Goal: Complete application form: Complete application form

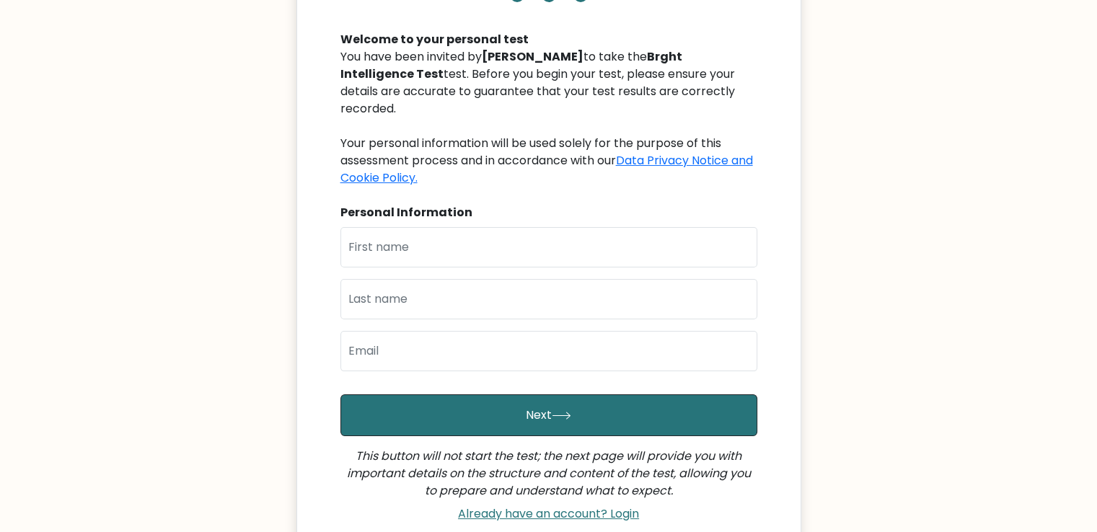
scroll to position [144, 0]
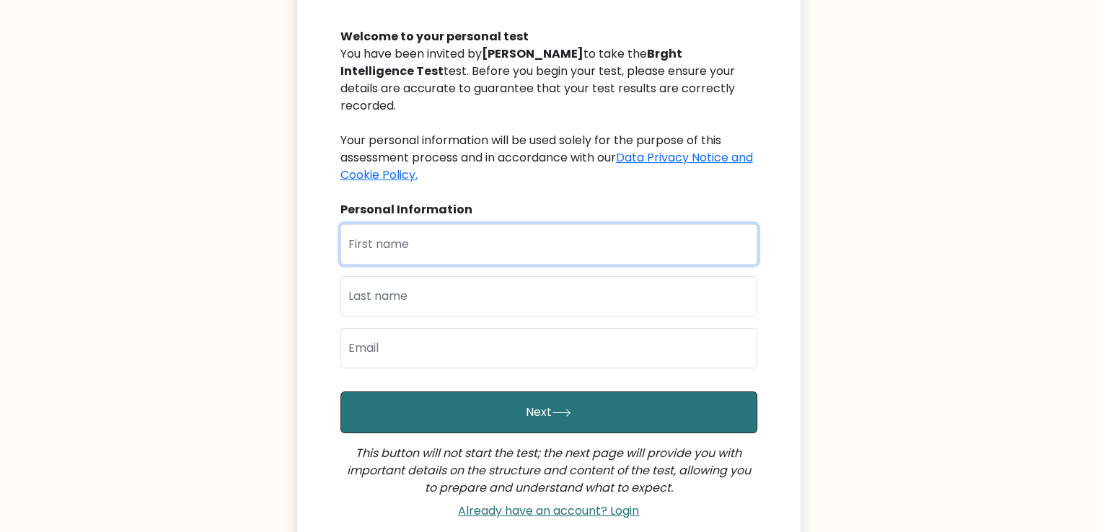
click at [632, 242] on input "text" at bounding box center [548, 244] width 417 height 40
type input "M"
type input "MARIEM"
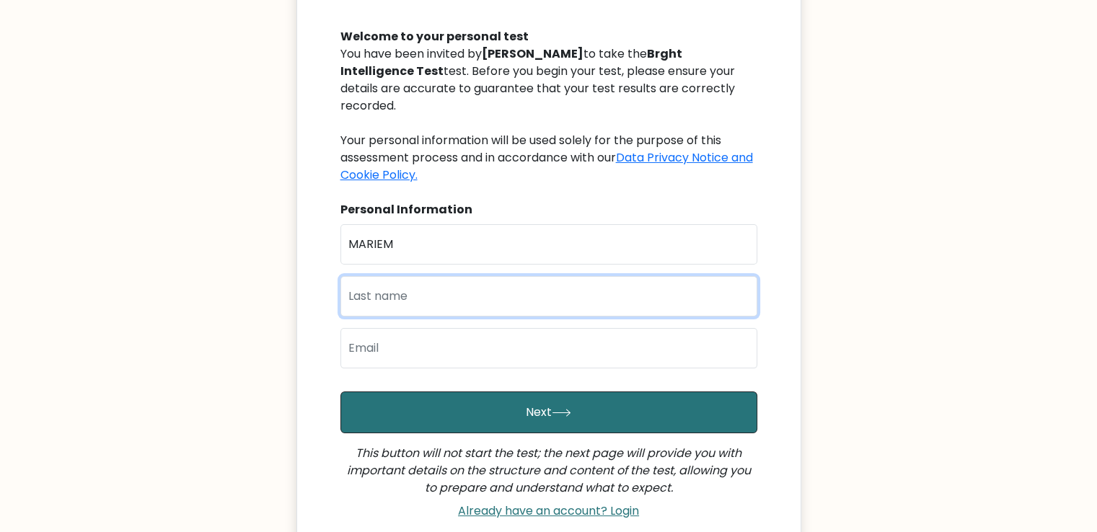
click at [624, 283] on input "text" at bounding box center [548, 296] width 417 height 40
type input "EZZAT"
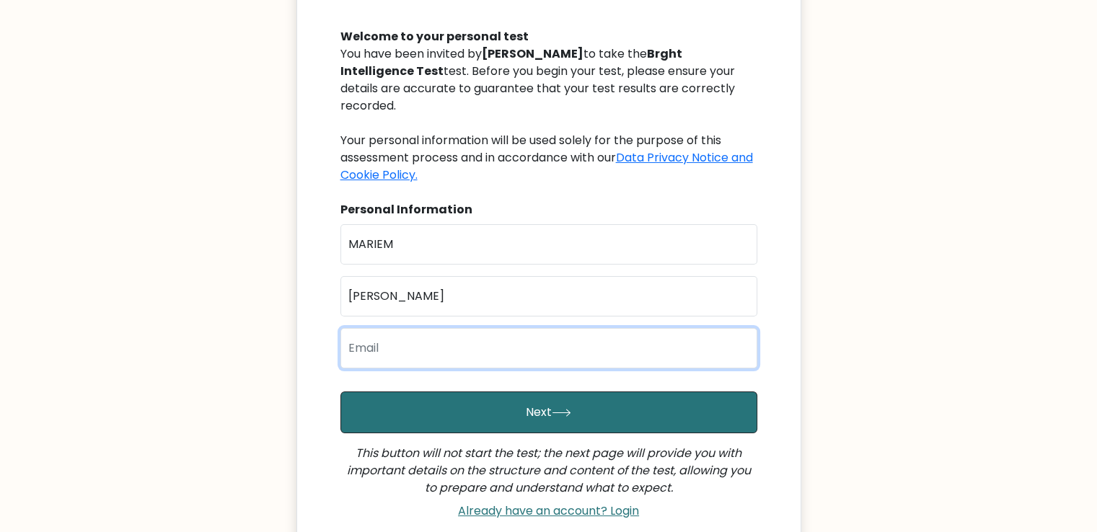
click at [598, 337] on input "email" at bounding box center [548, 348] width 417 height 40
type input "M"
type input "m"
type input "M"
paste input "mariemezzat562@gmail.com"
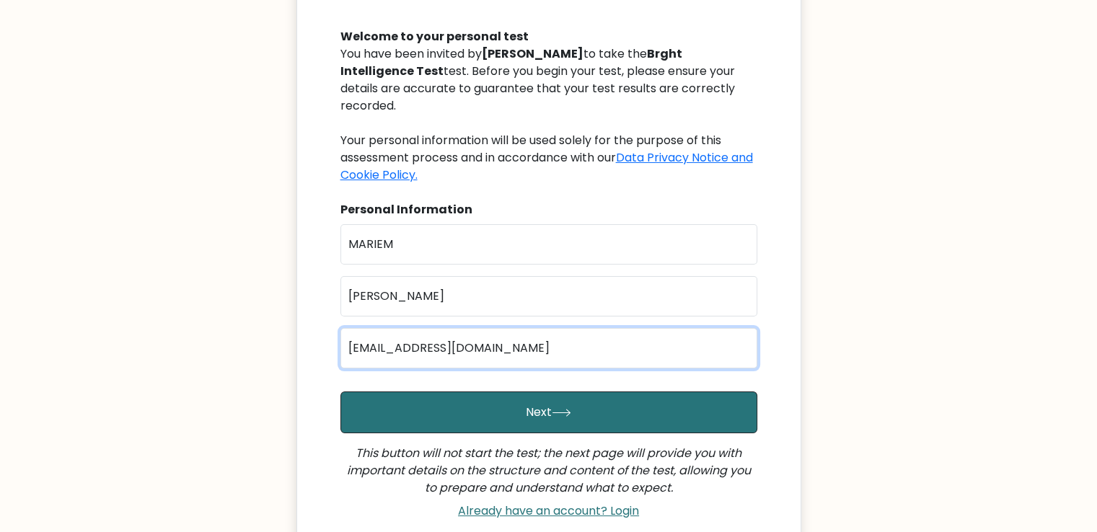
type input "mariemezzat562@gmail.com"
click at [340, 391] on button "Next" at bounding box center [548, 412] width 417 height 42
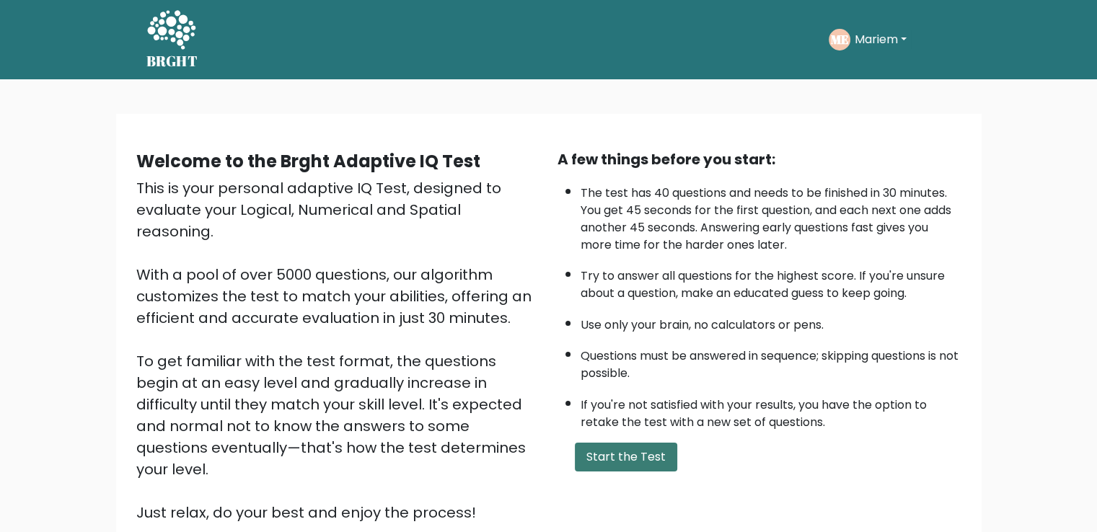
click at [618, 464] on button "Start the Test" at bounding box center [626, 457] width 102 height 29
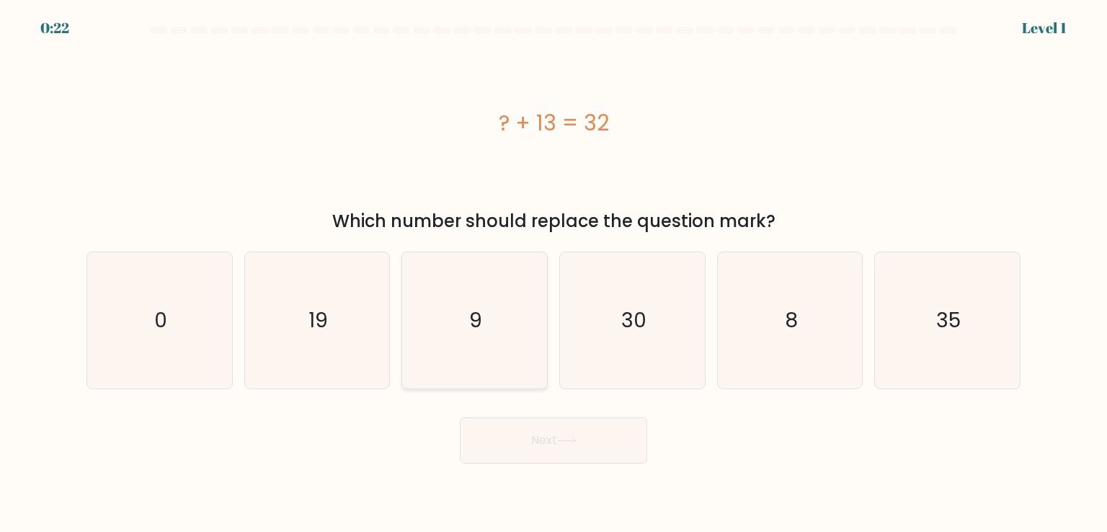
click at [433, 308] on icon "9" at bounding box center [475, 320] width 136 height 136
click at [554, 273] on input "c. 9" at bounding box center [554, 269] width 1 height 7
radio input "true"
click at [500, 448] on button "Next" at bounding box center [553, 440] width 187 height 46
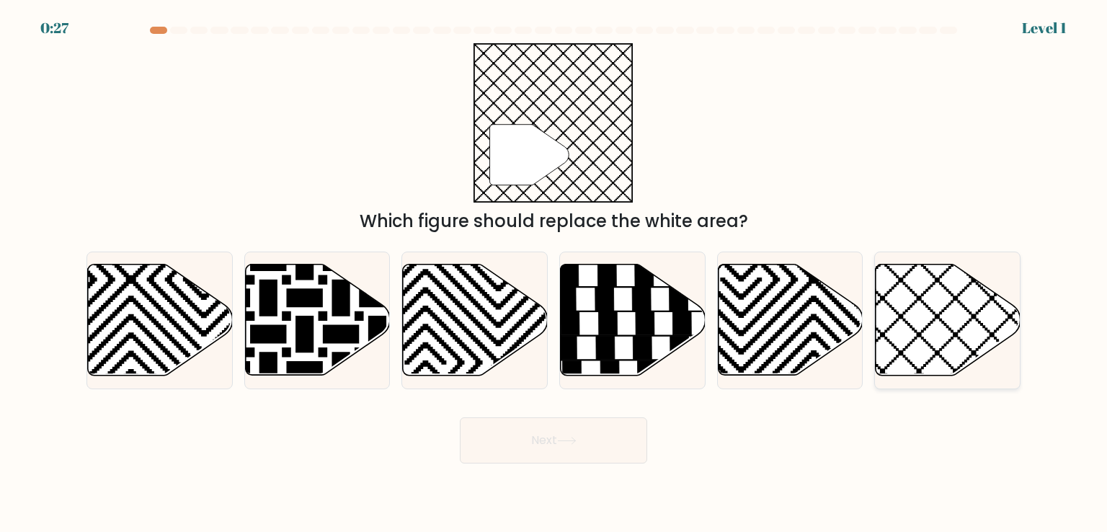
click at [903, 354] on icon at bounding box center [992, 262] width 292 height 292
click at [554, 273] on input "f." at bounding box center [554, 269] width 1 height 7
radio input "true"
click at [616, 431] on button "Next" at bounding box center [553, 440] width 187 height 46
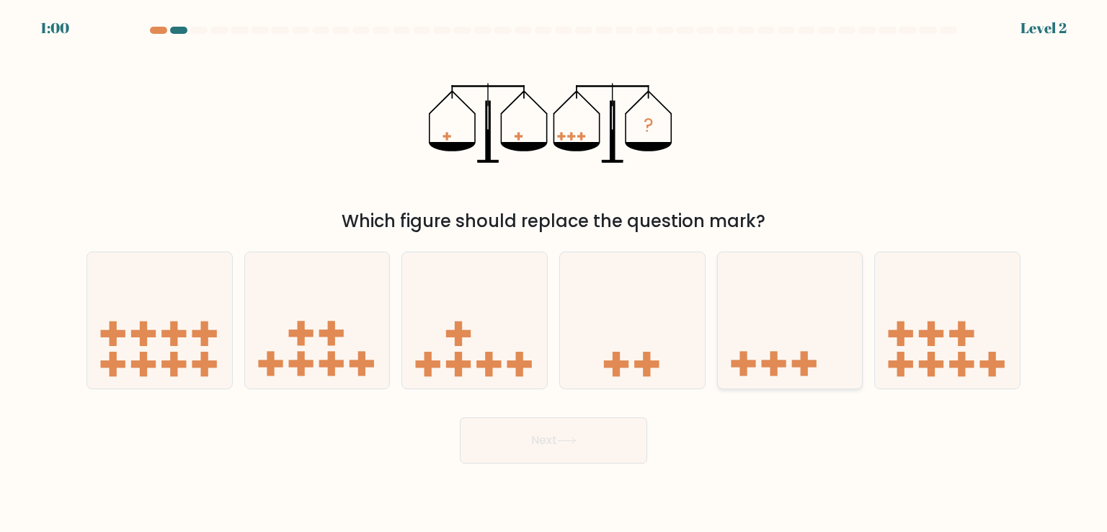
click at [740, 284] on icon at bounding box center [790, 320] width 145 height 120
click at [554, 273] on input "e." at bounding box center [554, 269] width 1 height 7
radio input "true"
click at [585, 421] on button "Next" at bounding box center [553, 440] width 187 height 46
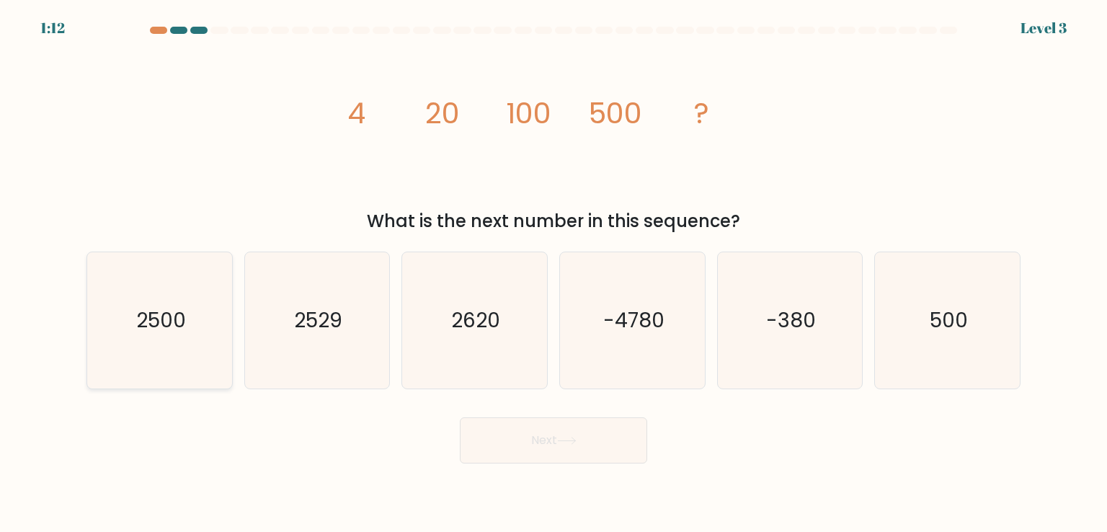
click at [229, 315] on div "2500" at bounding box center [160, 320] width 146 height 137
click at [554, 273] on input "a. 2500" at bounding box center [554, 269] width 1 height 7
radio input "true"
click at [526, 426] on button "Next" at bounding box center [553, 440] width 187 height 46
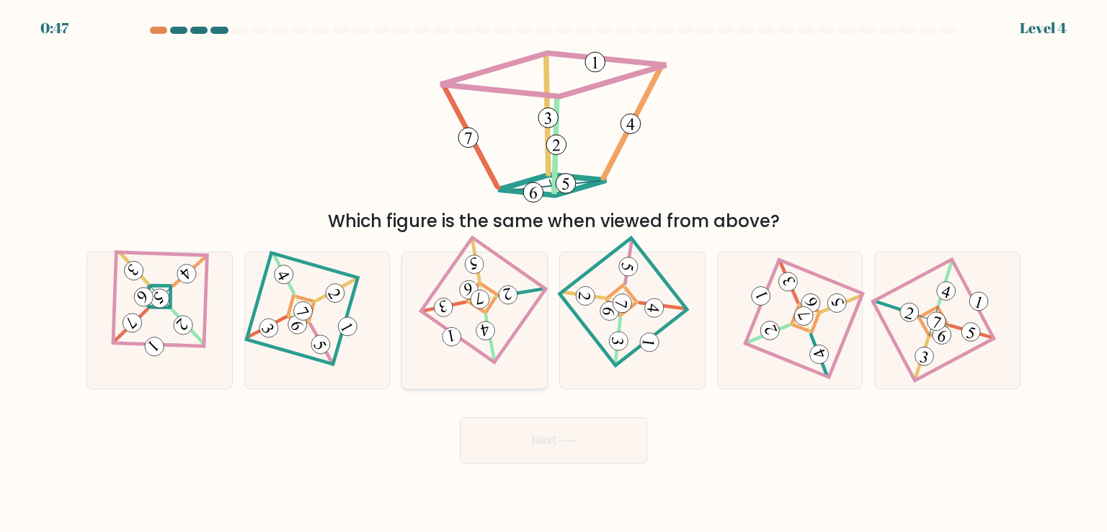
click at [474, 321] on icon at bounding box center [474, 320] width 93 height 109
click at [554, 273] on input "c." at bounding box center [554, 269] width 1 height 7
radio input "true"
click at [523, 420] on button "Next" at bounding box center [553, 440] width 187 height 46
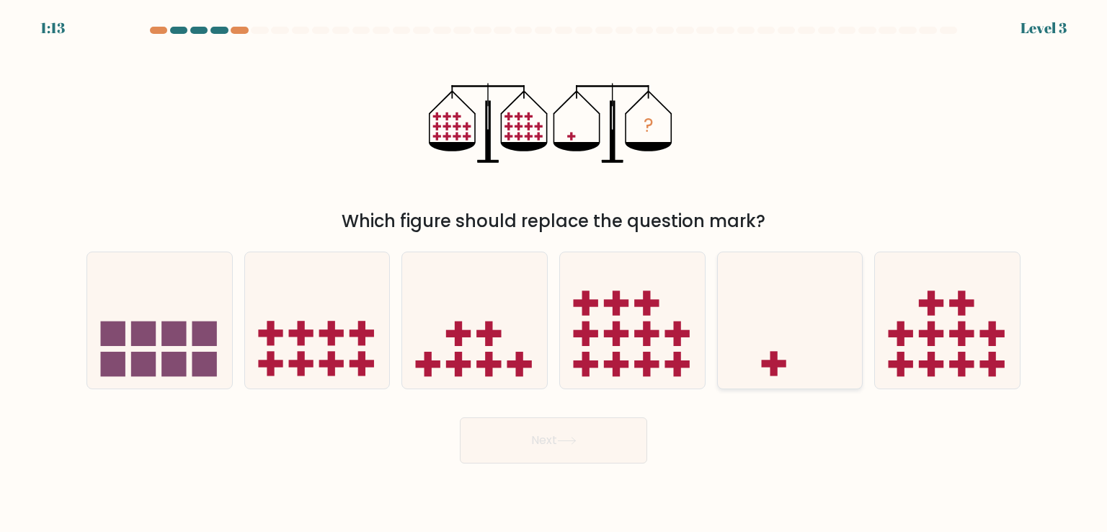
click at [752, 273] on icon at bounding box center [790, 320] width 145 height 120
click at [554, 273] on input "e." at bounding box center [554, 269] width 1 height 7
radio input "true"
click at [582, 429] on button "Next" at bounding box center [553, 440] width 187 height 46
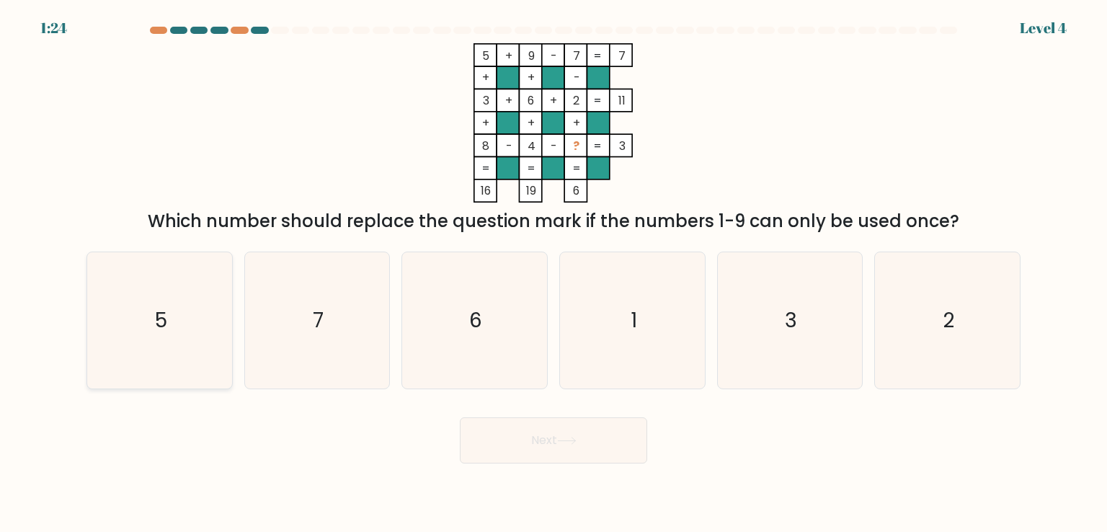
click at [214, 297] on icon "5" at bounding box center [160, 320] width 136 height 136
click at [554, 273] on input "a. 5" at bounding box center [554, 269] width 1 height 7
radio input "true"
click at [482, 425] on button "Next" at bounding box center [553, 440] width 187 height 46
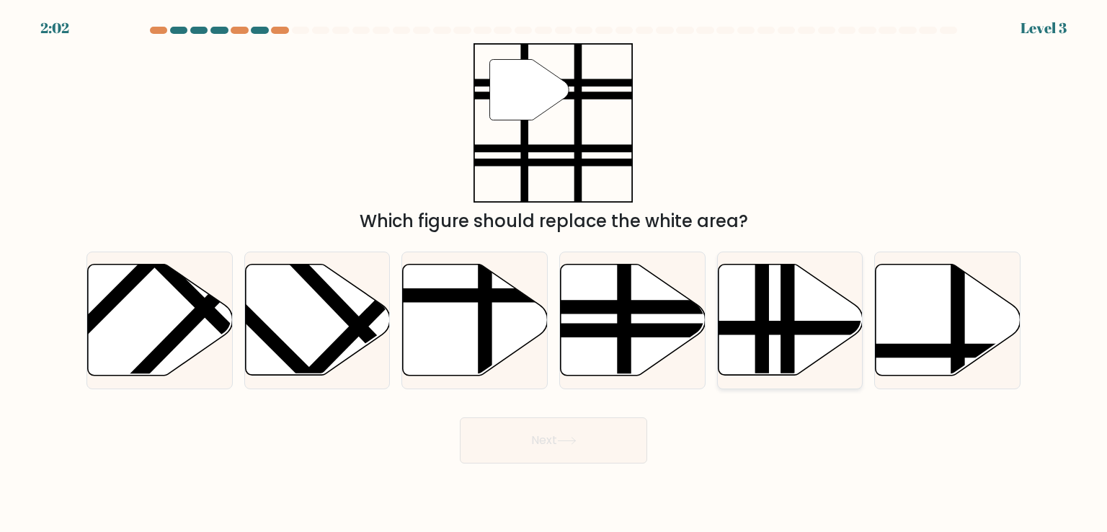
click at [750, 305] on icon at bounding box center [790, 320] width 145 height 111
click at [554, 273] on input "e." at bounding box center [554, 269] width 1 height 7
radio input "true"
click at [559, 441] on button "Next" at bounding box center [553, 440] width 187 height 46
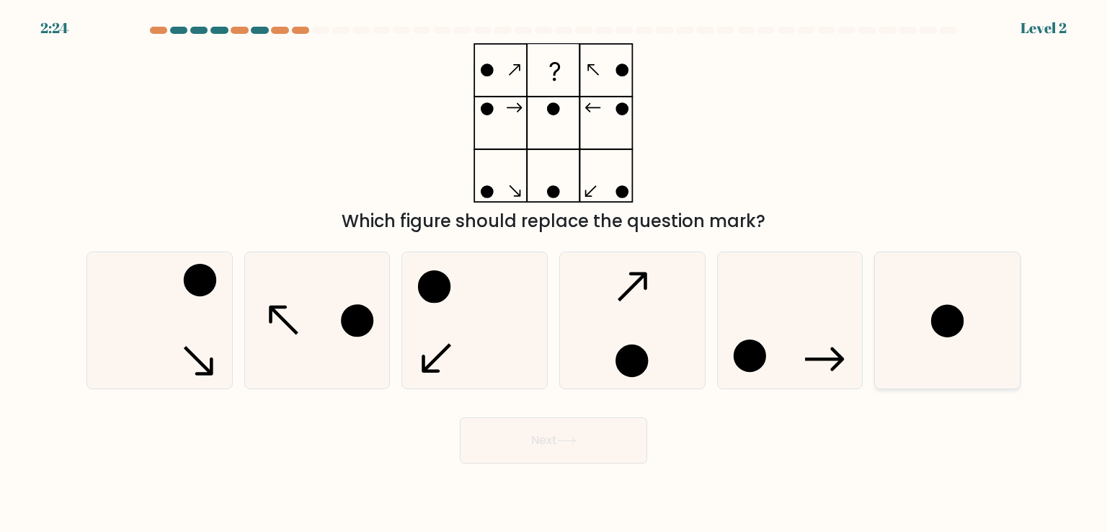
click at [916, 312] on icon at bounding box center [948, 320] width 136 height 136
click at [554, 273] on input "f." at bounding box center [554, 269] width 1 height 7
radio input "true"
click at [587, 430] on button "Next" at bounding box center [553, 440] width 187 height 46
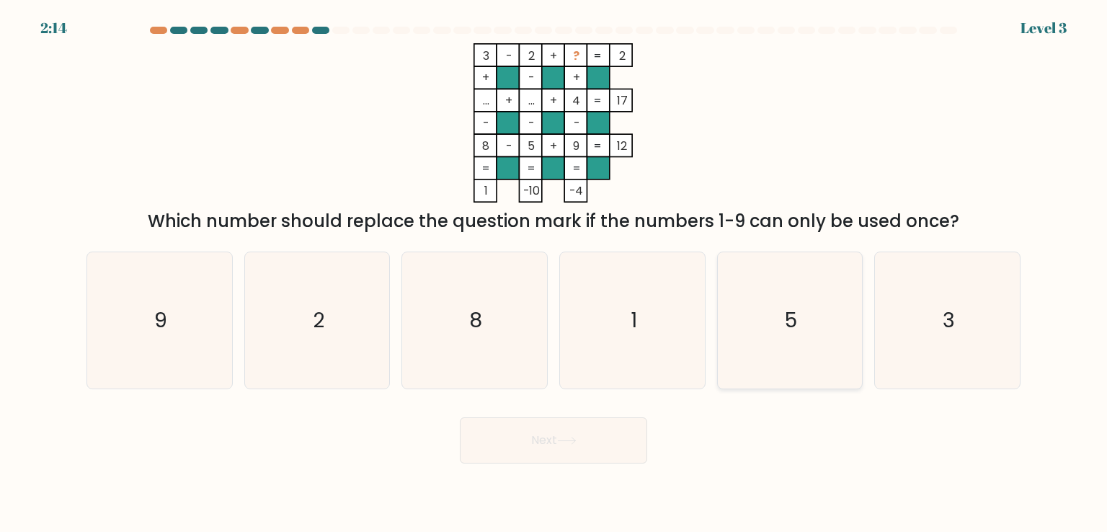
click at [753, 319] on icon "5" at bounding box center [790, 320] width 136 height 136
click at [554, 273] on input "e. 5" at bounding box center [554, 269] width 1 height 7
radio input "true"
click at [718, 347] on div "5" at bounding box center [790, 320] width 146 height 137
click at [554, 273] on input "e. 5" at bounding box center [554, 269] width 1 height 7
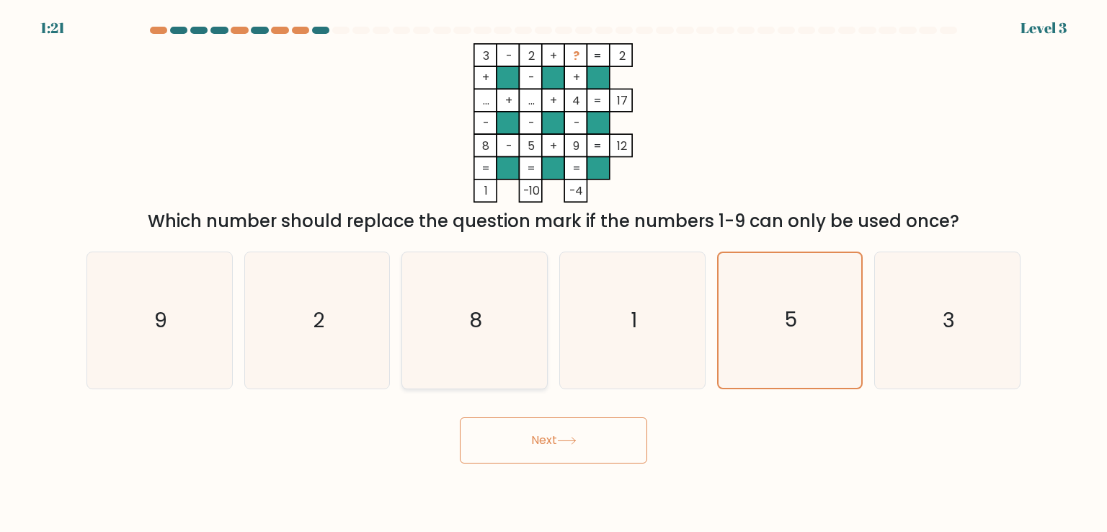
click at [493, 365] on icon "8" at bounding box center [475, 320] width 136 height 136
click at [554, 273] on input "c. 8" at bounding box center [554, 269] width 1 height 7
radio input "true"
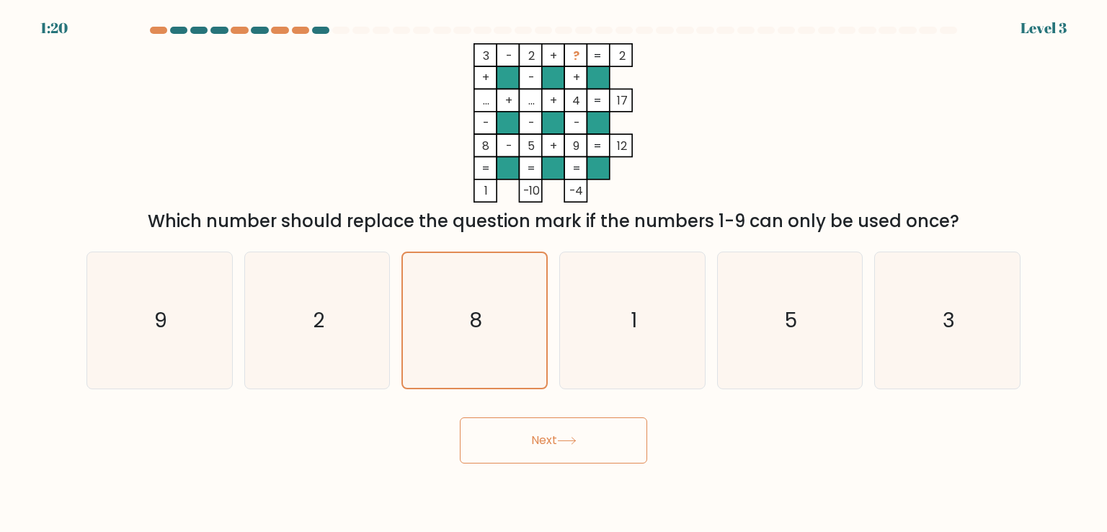
click at [513, 446] on button "Next" at bounding box center [553, 440] width 187 height 46
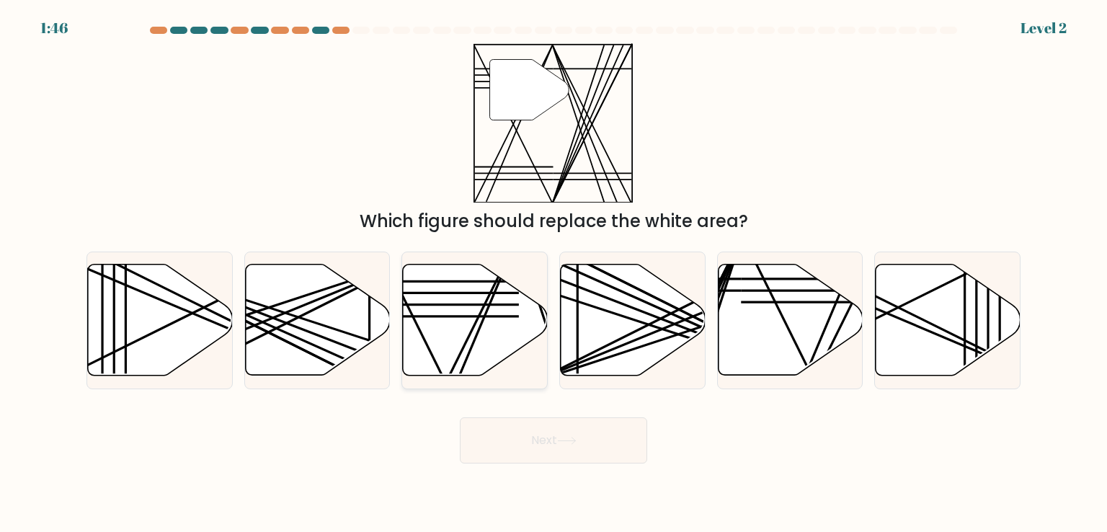
click at [481, 331] on icon at bounding box center [475, 320] width 145 height 111
click at [554, 273] on input "c." at bounding box center [554, 269] width 1 height 7
radio input "true"
click at [511, 433] on button "Next" at bounding box center [553, 440] width 187 height 46
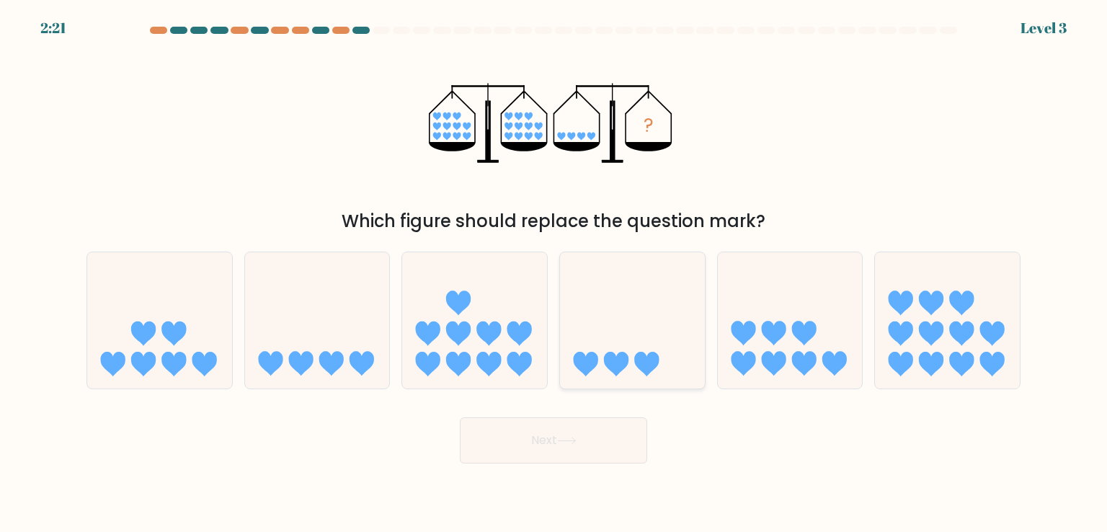
click at [634, 355] on icon at bounding box center [632, 320] width 145 height 120
click at [554, 273] on input "d." at bounding box center [554, 269] width 1 height 7
radio input "true"
click at [340, 318] on icon at bounding box center [317, 320] width 145 height 120
click at [554, 273] on input "b." at bounding box center [554, 269] width 1 height 7
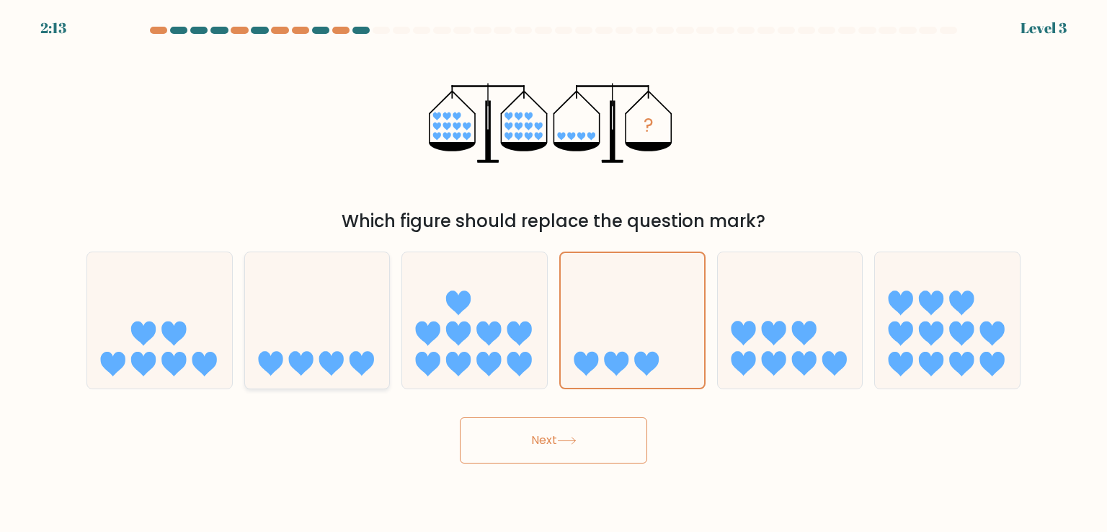
radio input "true"
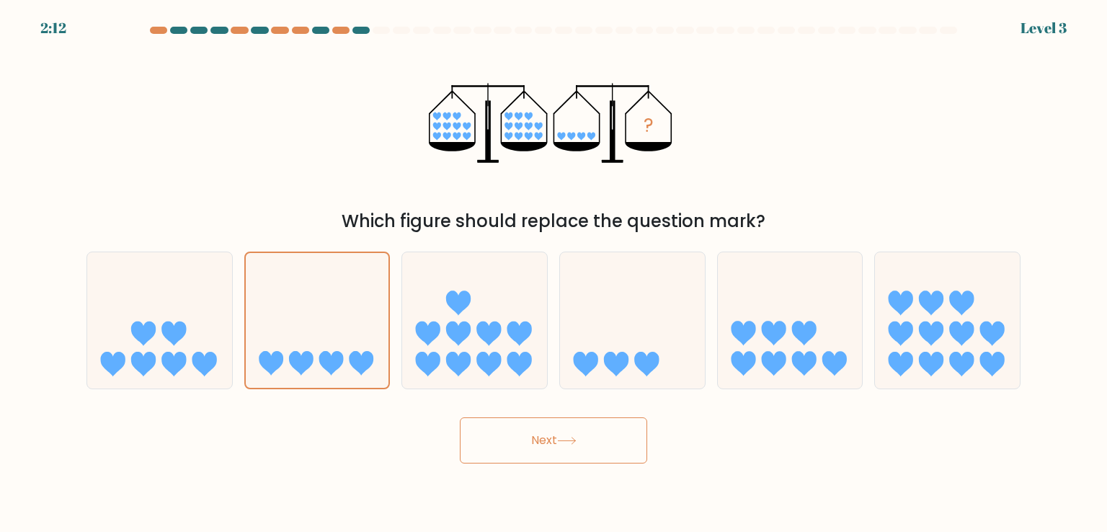
click at [495, 440] on button "Next" at bounding box center [553, 440] width 187 height 46
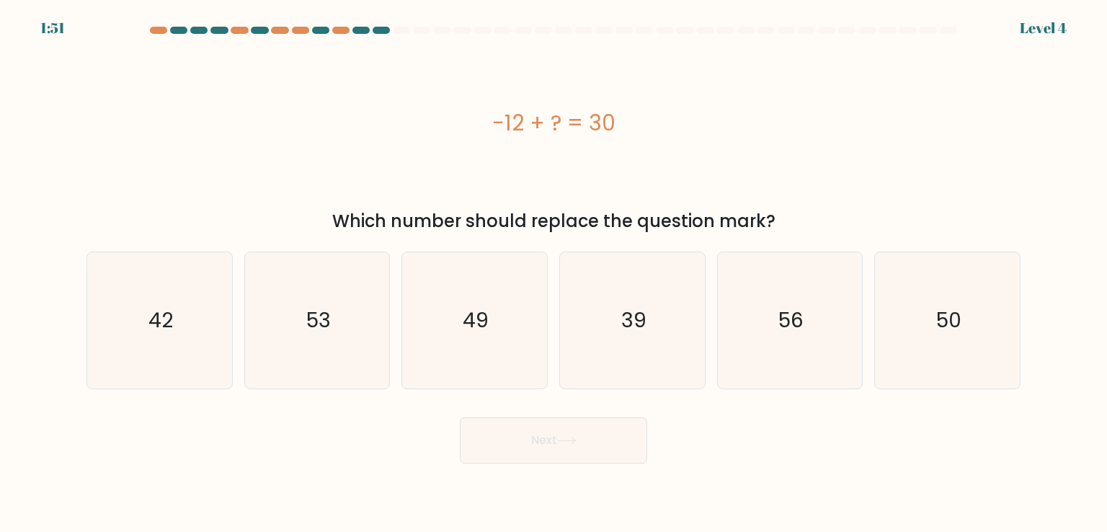
click at [585, 228] on div "Which number should replace the question mark?" at bounding box center [553, 221] width 917 height 26
click at [585, 227] on div "Which number should replace the question mark?" at bounding box center [553, 221] width 917 height 26
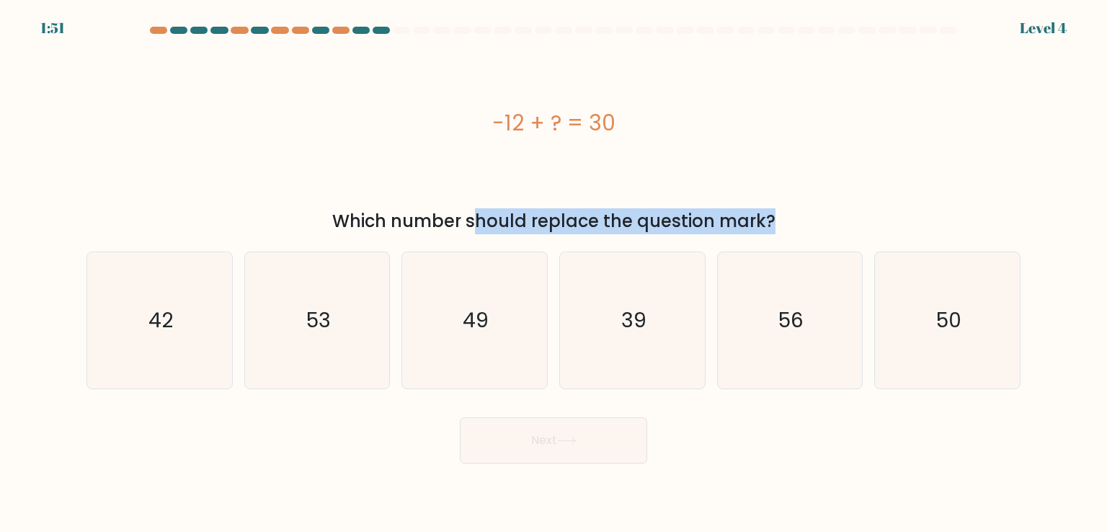
click at [585, 227] on div "Which number should replace the question mark?" at bounding box center [553, 221] width 917 height 26
copy form "Which number should replace the question mark?"
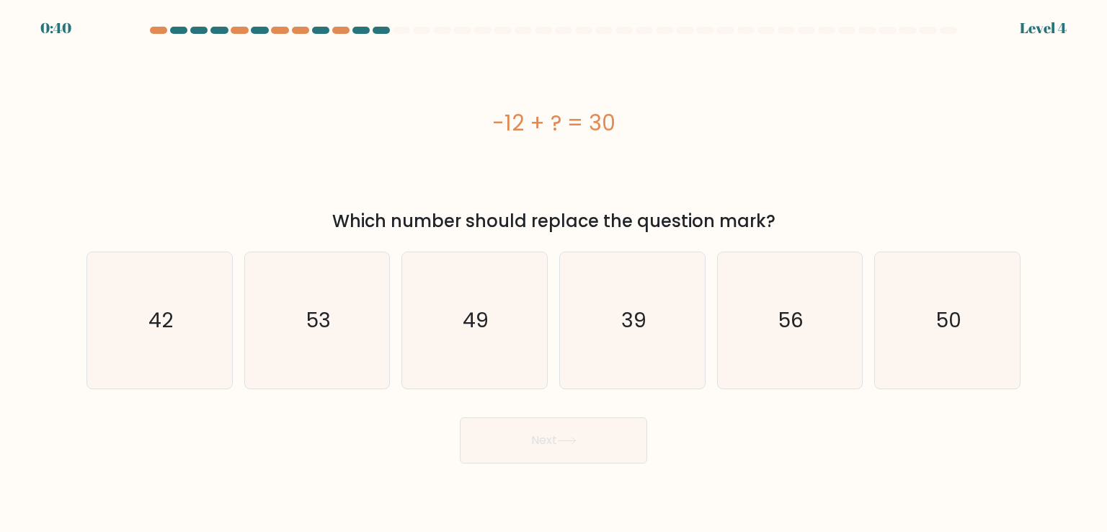
click at [393, 144] on div "-12 + ? = 30" at bounding box center [554, 122] width 934 height 159
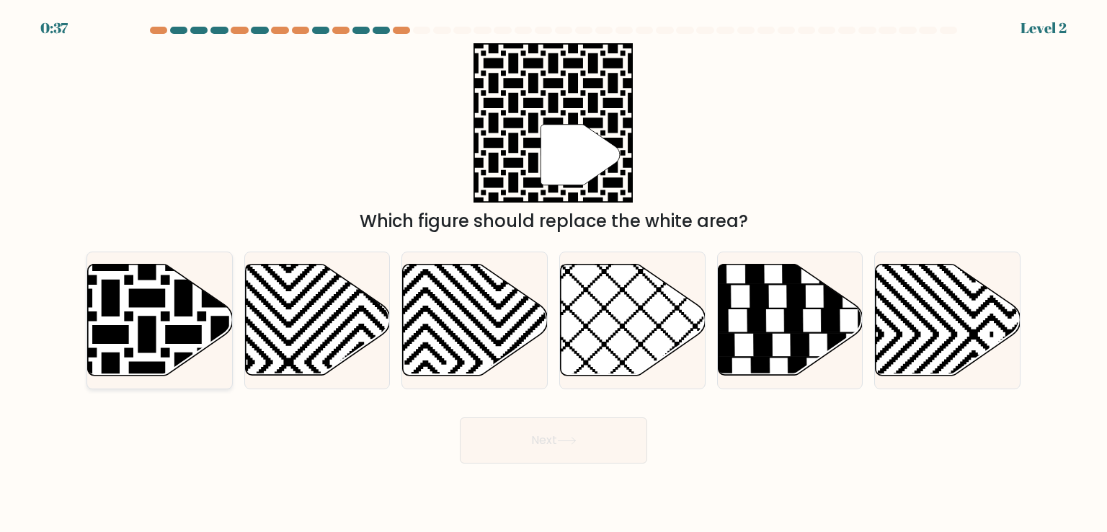
click at [176, 288] on icon at bounding box center [111, 262] width 292 height 292
click at [554, 273] on input "a." at bounding box center [554, 269] width 1 height 7
radio input "true"
click at [475, 435] on button "Next" at bounding box center [553, 440] width 187 height 46
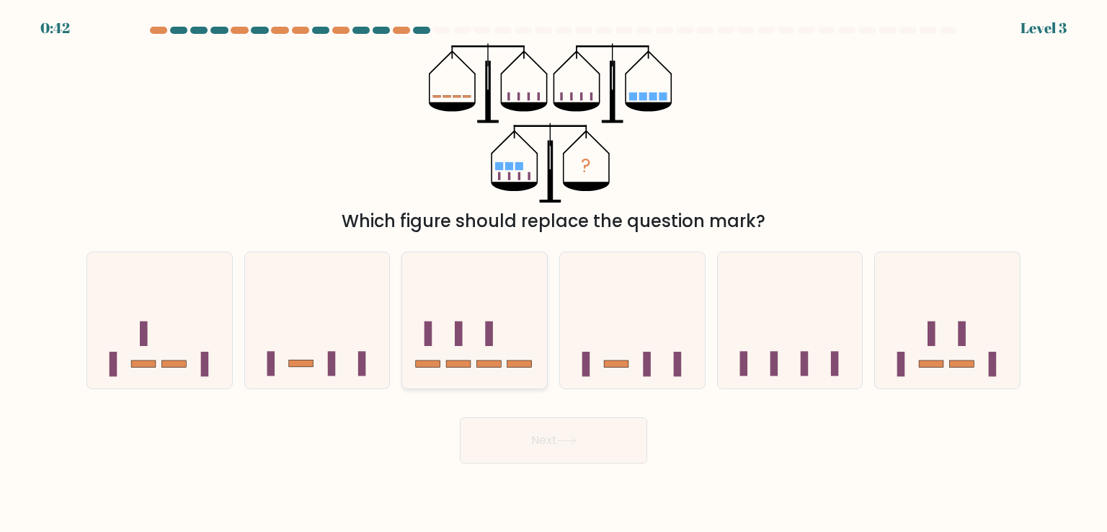
click at [467, 332] on icon at bounding box center [474, 320] width 145 height 120
click at [554, 273] on input "c." at bounding box center [554, 269] width 1 height 7
radio input "true"
click at [513, 434] on button "Next" at bounding box center [553, 440] width 187 height 46
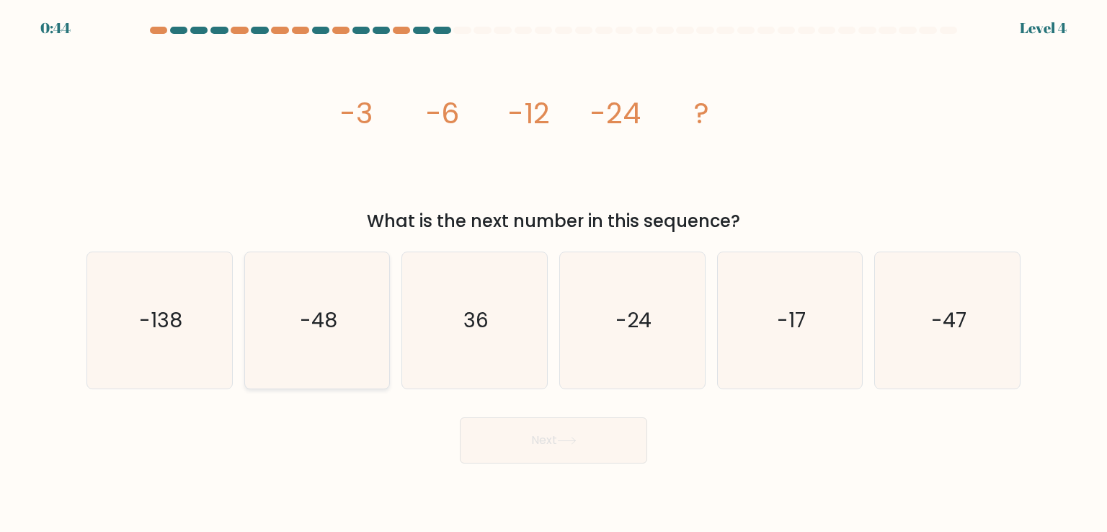
click at [306, 344] on icon "-48" at bounding box center [317, 320] width 136 height 136
click at [554, 273] on input "b. -48" at bounding box center [554, 269] width 1 height 7
radio input "true"
click at [528, 439] on button "Next" at bounding box center [553, 440] width 187 height 46
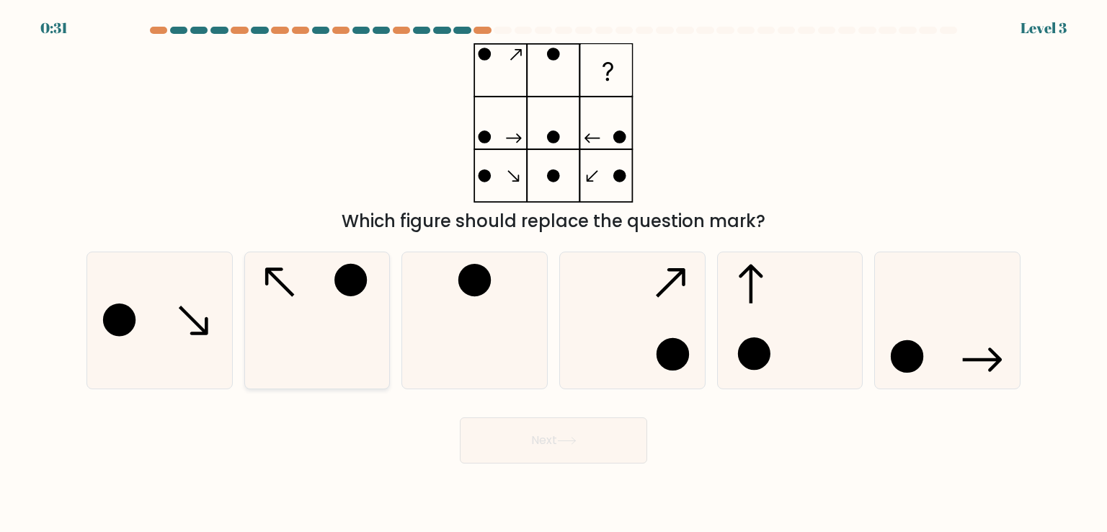
drag, startPoint x: 354, startPoint y: 304, endPoint x: 352, endPoint y: 319, distance: 15.3
click at [353, 303] on icon at bounding box center [317, 320] width 136 height 136
click at [554, 273] on input "b." at bounding box center [554, 269] width 1 height 7
radio input "true"
click at [492, 428] on button "Next" at bounding box center [553, 440] width 187 height 46
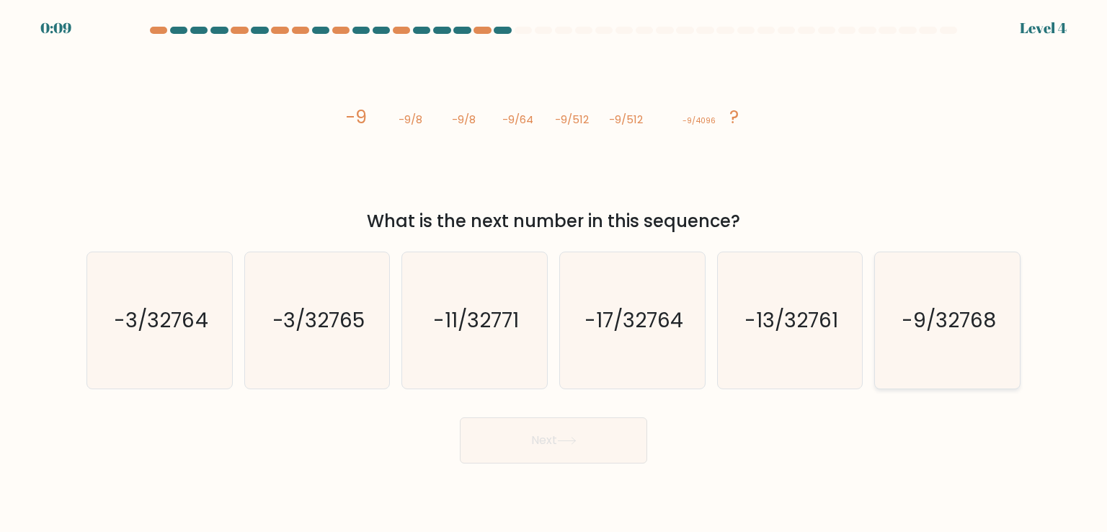
click at [908, 327] on text "-9/32768" at bounding box center [949, 320] width 94 height 29
click at [554, 273] on input "f. -9/32768" at bounding box center [554, 269] width 1 height 7
radio input "true"
click at [613, 433] on button "Next" at bounding box center [553, 440] width 187 height 46
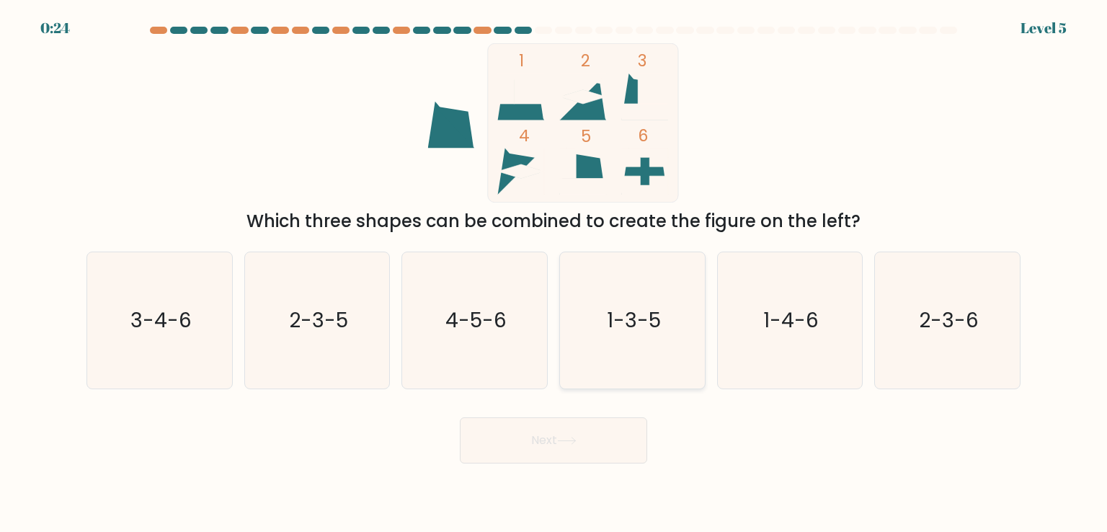
click at [654, 331] on text "1-3-5" at bounding box center [634, 320] width 54 height 29
click at [622, 425] on button "Next" at bounding box center [553, 440] width 187 height 46
click at [609, 360] on icon "1-3-5" at bounding box center [632, 320] width 136 height 136
click at [554, 273] on input "d. 1-3-5" at bounding box center [554, 269] width 1 height 7
radio input "true"
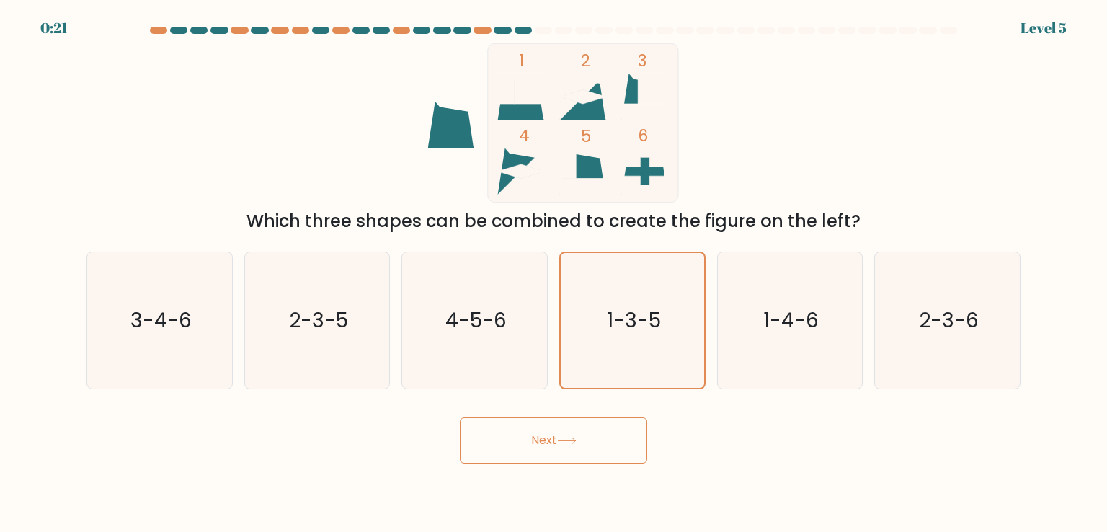
click at [588, 433] on button "Next" at bounding box center [553, 440] width 187 height 46
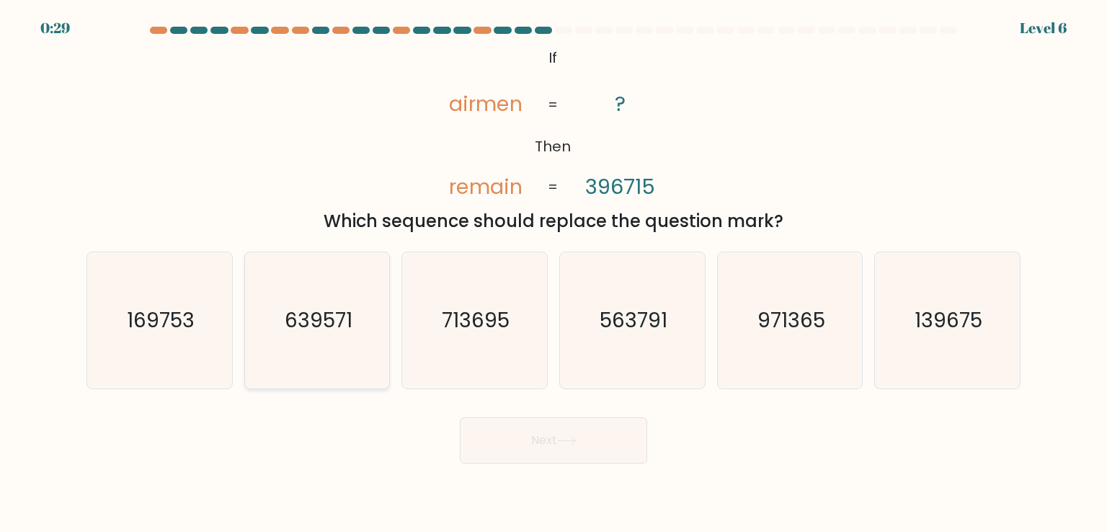
click at [302, 324] on text "639571" at bounding box center [319, 320] width 68 height 29
click at [554, 273] on input "b. 639571" at bounding box center [554, 269] width 1 height 7
radio input "true"
click at [515, 428] on button "Next" at bounding box center [553, 440] width 187 height 46
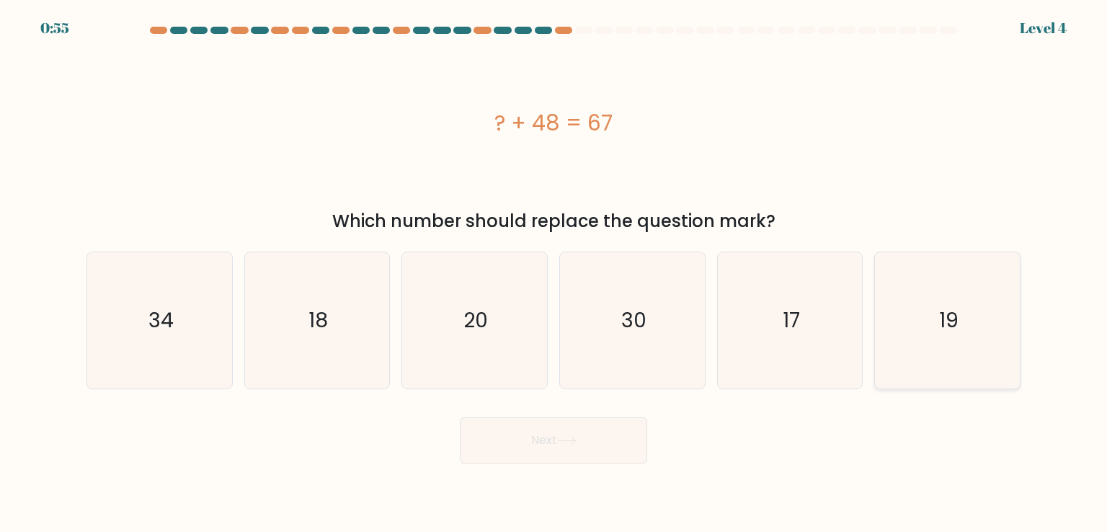
click at [934, 311] on icon "19" at bounding box center [948, 320] width 136 height 136
click at [554, 273] on input "f. 19" at bounding box center [554, 269] width 1 height 7
radio input "true"
click at [643, 425] on button "Next" at bounding box center [553, 440] width 187 height 46
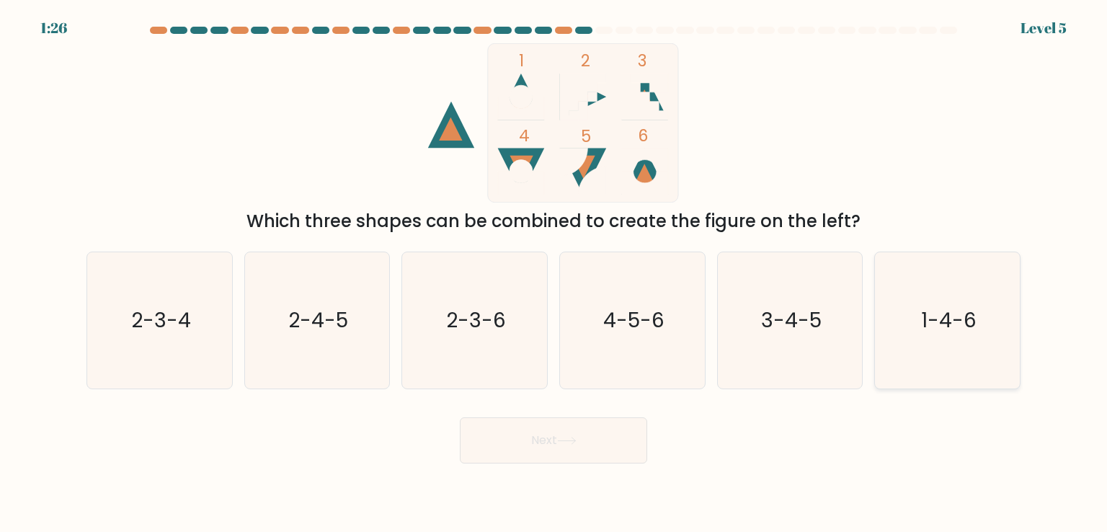
click at [908, 301] on icon "1-4-6" at bounding box center [948, 320] width 136 height 136
click at [554, 273] on input "f. 1-4-6" at bounding box center [554, 269] width 1 height 7
radio input "true"
click at [572, 428] on button "Next" at bounding box center [553, 440] width 187 height 46
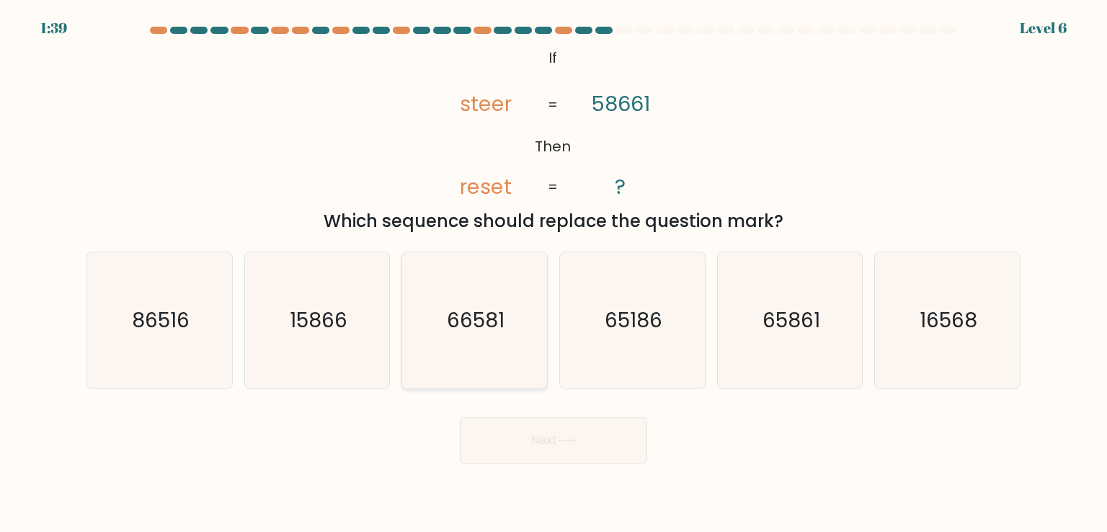
click at [440, 340] on icon "66581" at bounding box center [475, 320] width 136 height 136
click at [554, 273] on input "c. 66581" at bounding box center [554, 269] width 1 height 7
radio input "true"
click at [502, 429] on button "Next" at bounding box center [553, 440] width 187 height 46
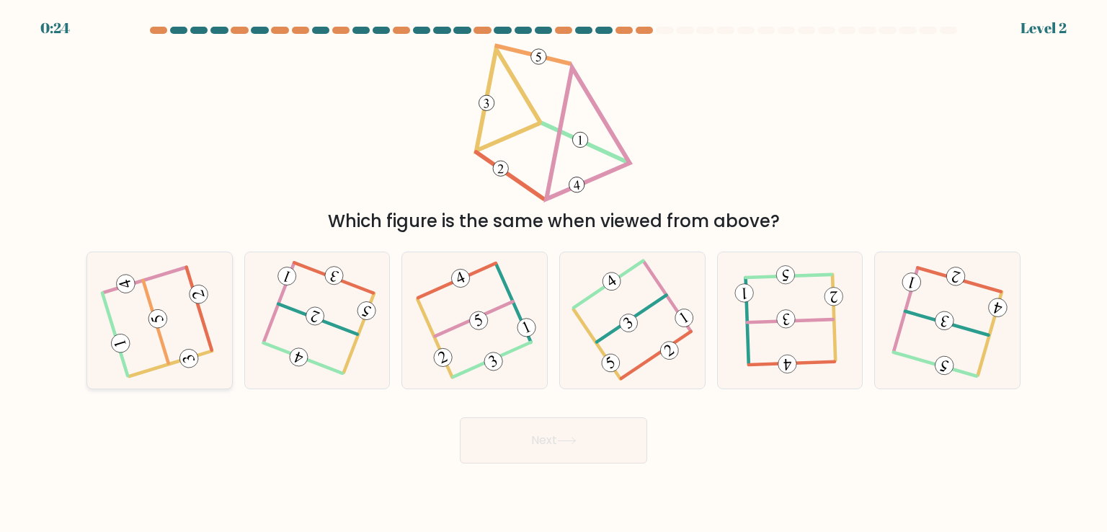
click at [195, 300] on 716 at bounding box center [198, 294] width 23 height 23
click at [554, 273] on input "a." at bounding box center [554, 269] width 1 height 7
radio input "true"
click at [517, 439] on button "Next" at bounding box center [553, 440] width 187 height 46
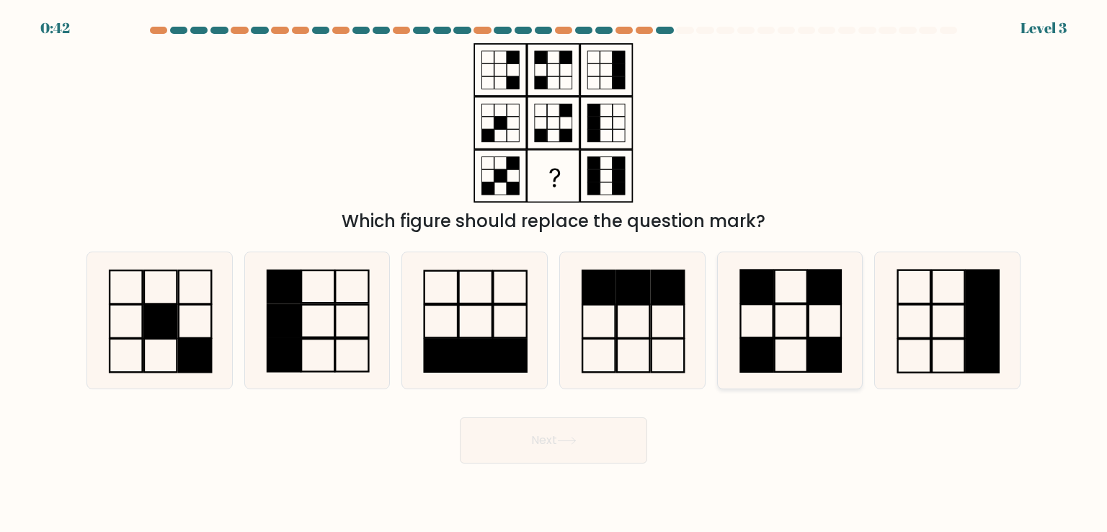
click at [761, 291] on rect at bounding box center [756, 286] width 32 height 33
click at [554, 273] on input "e." at bounding box center [554, 269] width 1 height 7
radio input "true"
click at [567, 437] on icon at bounding box center [566, 441] width 19 height 8
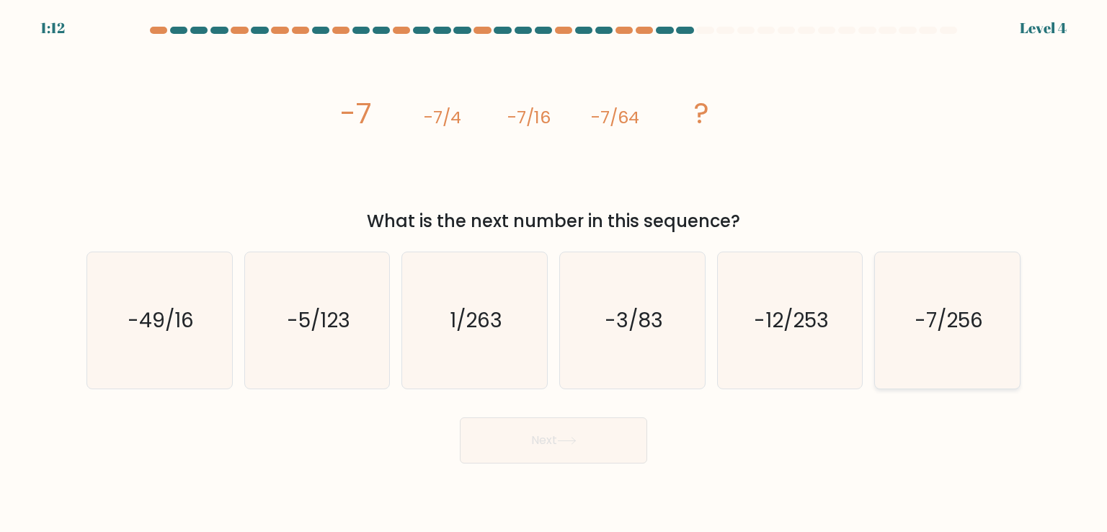
click at [948, 324] on text "-7/256" at bounding box center [949, 320] width 68 height 29
click at [554, 273] on input "f. -7/256" at bounding box center [554, 269] width 1 height 7
radio input "true"
click at [601, 430] on button "Next" at bounding box center [553, 440] width 187 height 46
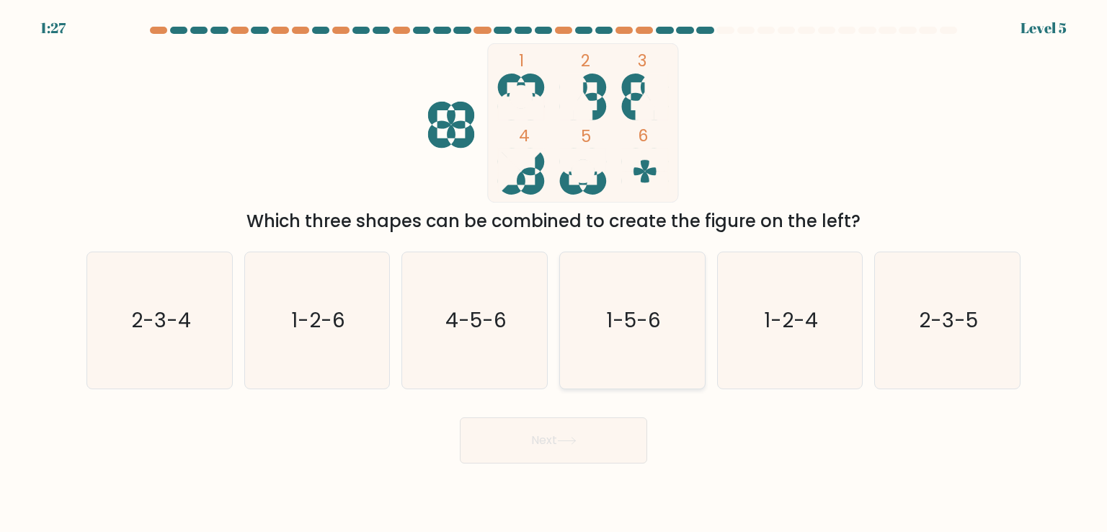
click at [641, 284] on icon "1-5-6" at bounding box center [632, 320] width 136 height 136
click at [554, 273] on input "d. 1-5-6" at bounding box center [554, 269] width 1 height 7
radio input "true"
click at [592, 436] on button "Next" at bounding box center [553, 440] width 187 height 46
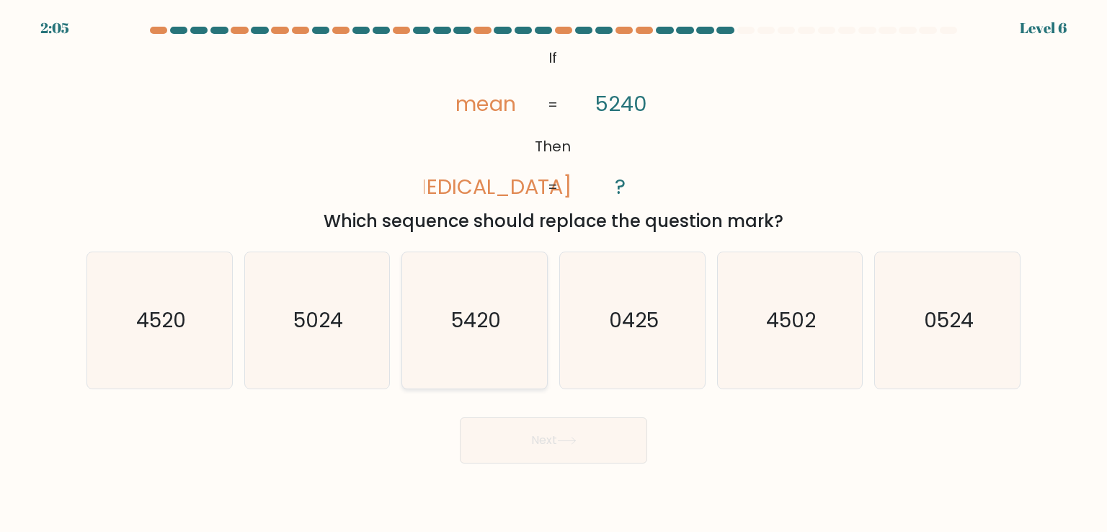
click at [528, 340] on icon "5420" at bounding box center [475, 320] width 136 height 136
click at [554, 273] on input "c. 5420" at bounding box center [554, 269] width 1 height 7
radio input "true"
click at [559, 428] on button "Next" at bounding box center [553, 440] width 187 height 46
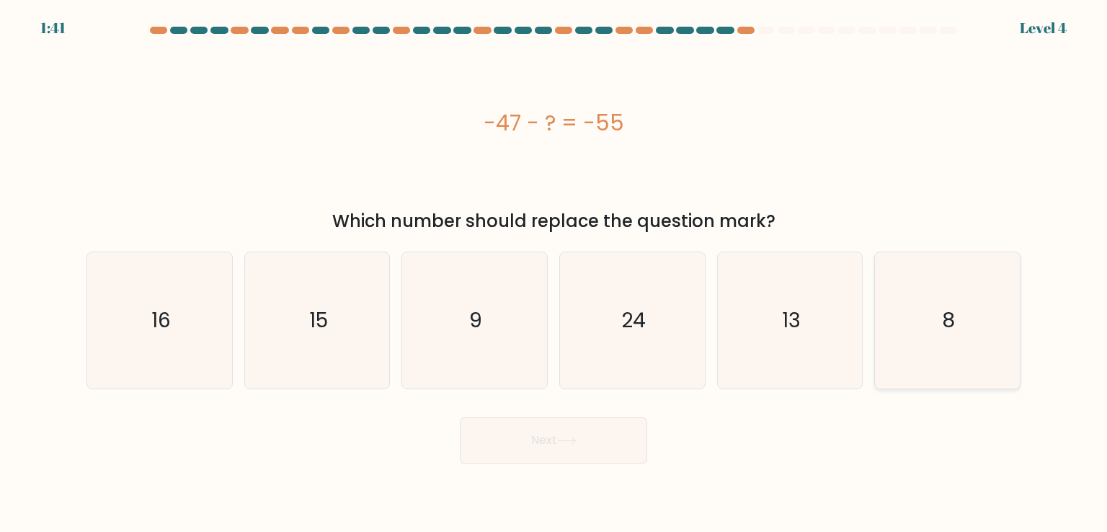
click at [905, 315] on icon "8" at bounding box center [948, 320] width 136 height 136
click at [554, 273] on input "f. 8" at bounding box center [554, 269] width 1 height 7
radio input "true"
click at [606, 427] on button "Next" at bounding box center [553, 440] width 187 height 46
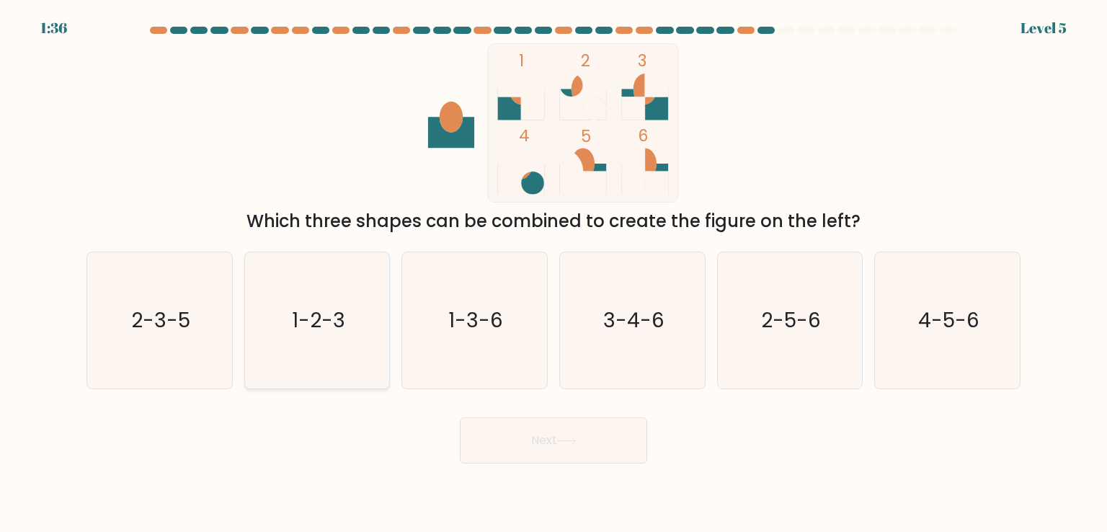
click at [372, 291] on icon "1-2-3" at bounding box center [317, 320] width 136 height 136
click at [554, 273] on input "b. 1-2-3" at bounding box center [554, 269] width 1 height 7
radio input "true"
click at [500, 430] on button "Next" at bounding box center [553, 440] width 187 height 46
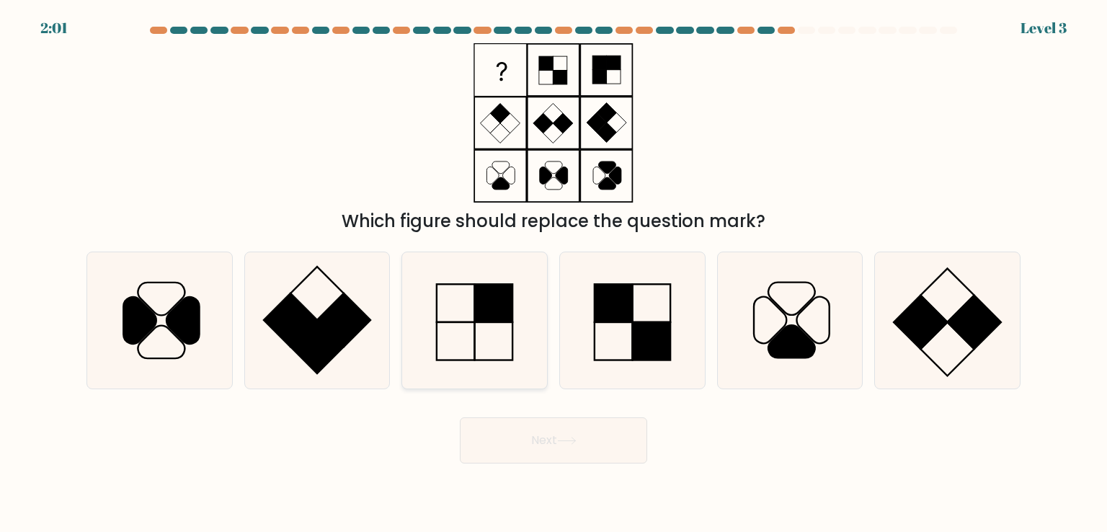
drag, startPoint x: 495, startPoint y: 298, endPoint x: 497, endPoint y: 316, distance: 18.2
click at [495, 298] on rect at bounding box center [493, 303] width 37 height 37
click at [554, 273] on input "c." at bounding box center [554, 269] width 1 height 7
radio input "true"
click at [508, 437] on button "Next" at bounding box center [553, 440] width 187 height 46
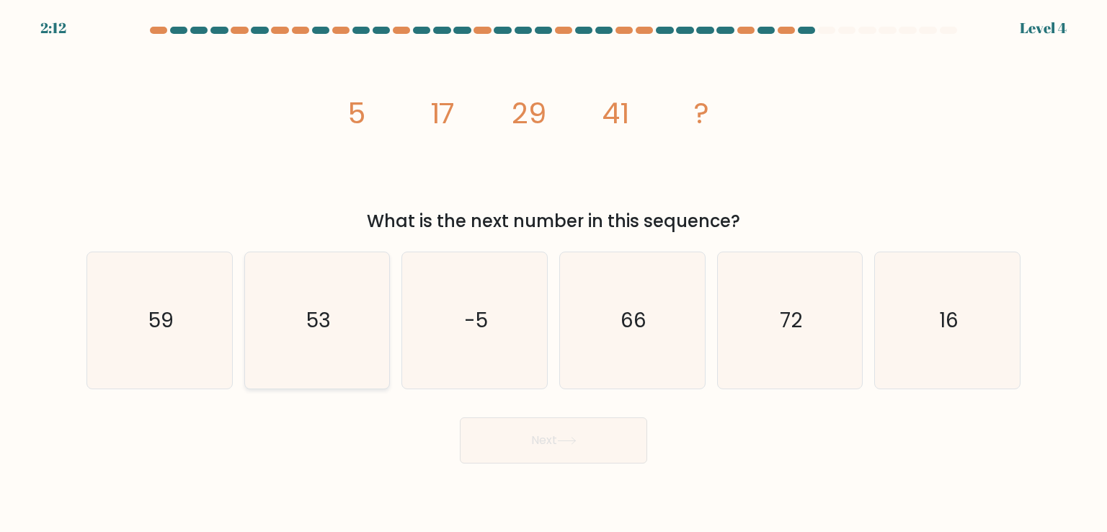
drag, startPoint x: 300, startPoint y: 326, endPoint x: 306, endPoint y: 332, distance: 8.7
click at [301, 327] on icon "53" at bounding box center [317, 320] width 136 height 136
click at [554, 273] on input "b. 53" at bounding box center [554, 269] width 1 height 7
radio input "true"
click at [503, 444] on button "Next" at bounding box center [553, 440] width 187 height 46
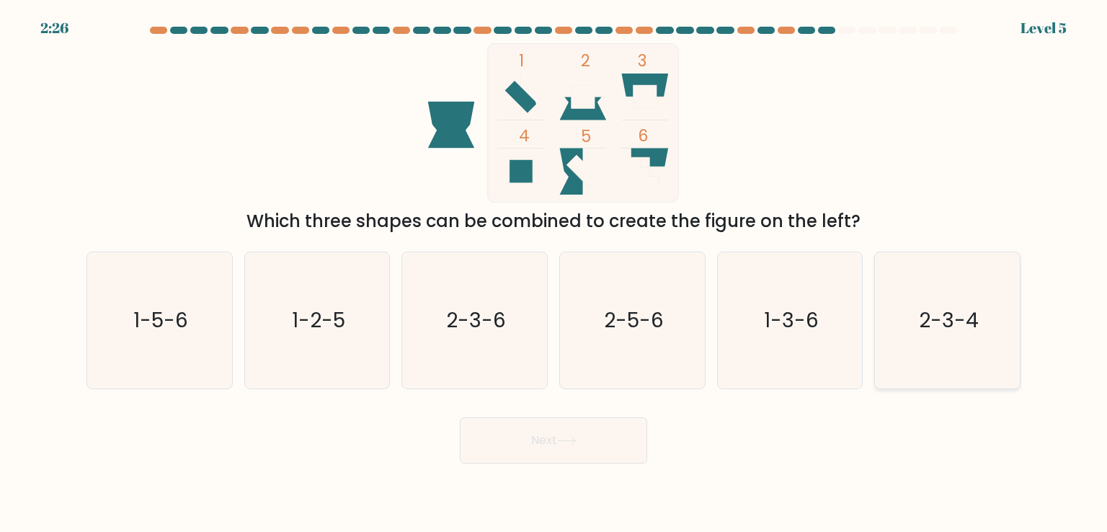
drag, startPoint x: 905, startPoint y: 274, endPoint x: 898, endPoint y: 312, distance: 39.0
click at [906, 274] on icon "2-3-4" at bounding box center [948, 320] width 136 height 136
click at [554, 273] on input "f. 2-3-4" at bounding box center [554, 269] width 1 height 7
radio input "true"
click at [585, 442] on button "Next" at bounding box center [553, 440] width 187 height 46
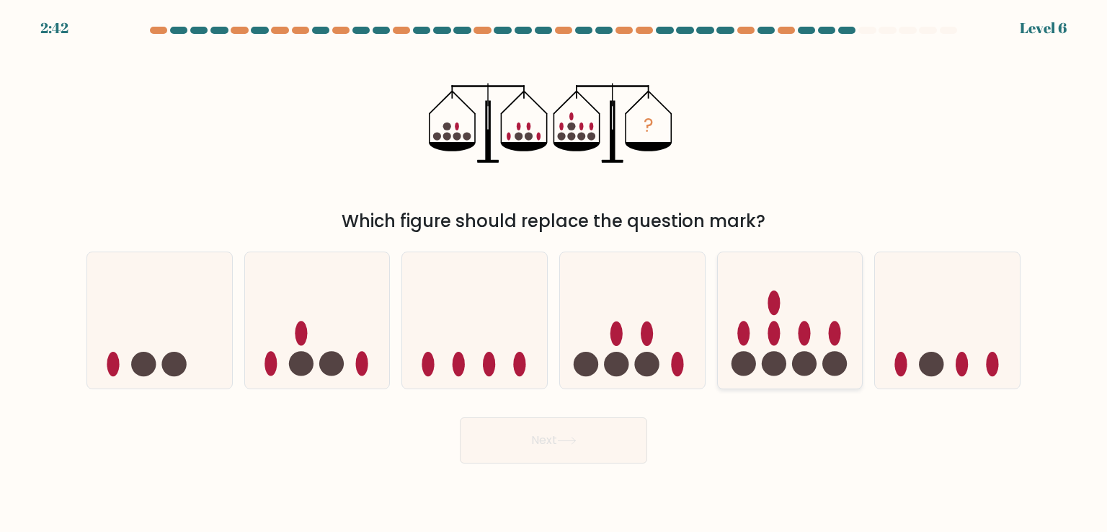
click at [775, 310] on ellipse at bounding box center [774, 303] width 12 height 25
click at [554, 273] on input "e." at bounding box center [554, 269] width 1 height 7
radio input "true"
click at [590, 433] on button "Next" at bounding box center [553, 440] width 187 height 46
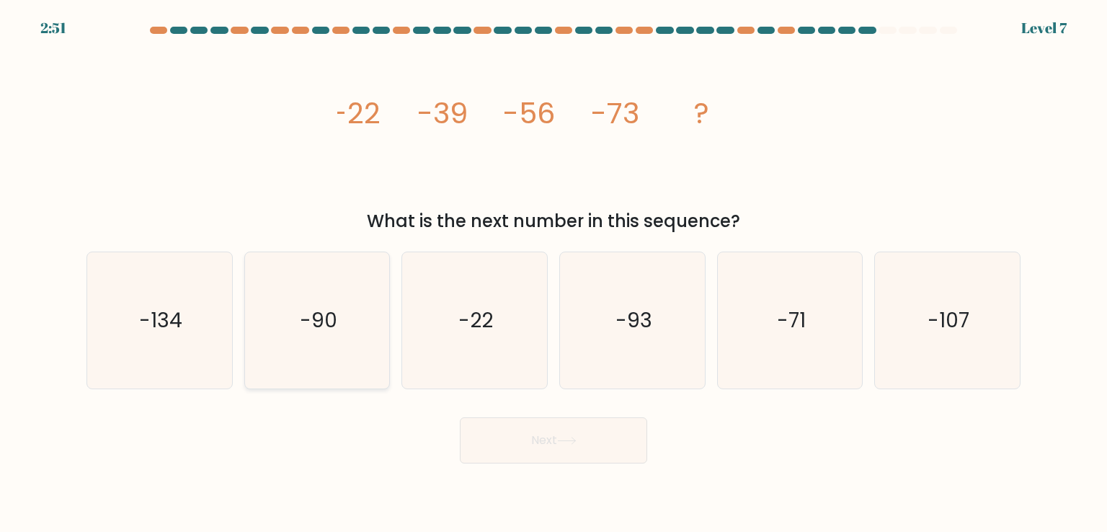
click at [368, 332] on icon "-90" at bounding box center [317, 320] width 136 height 136
click at [554, 273] on input "b. -90" at bounding box center [554, 269] width 1 height 7
radio input "true"
click at [479, 433] on button "Next" at bounding box center [553, 440] width 187 height 46
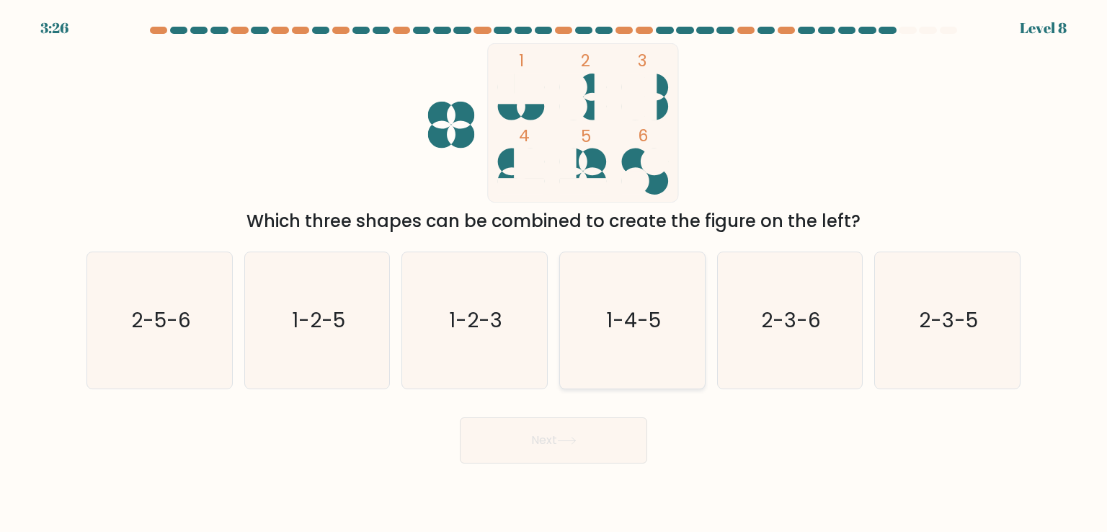
click at [609, 331] on text "1-4-5" at bounding box center [633, 320] width 55 height 29
click at [554, 273] on input "d. 1-4-5" at bounding box center [554, 269] width 1 height 7
radio input "true"
click at [574, 430] on button "Next" at bounding box center [553, 440] width 187 height 46
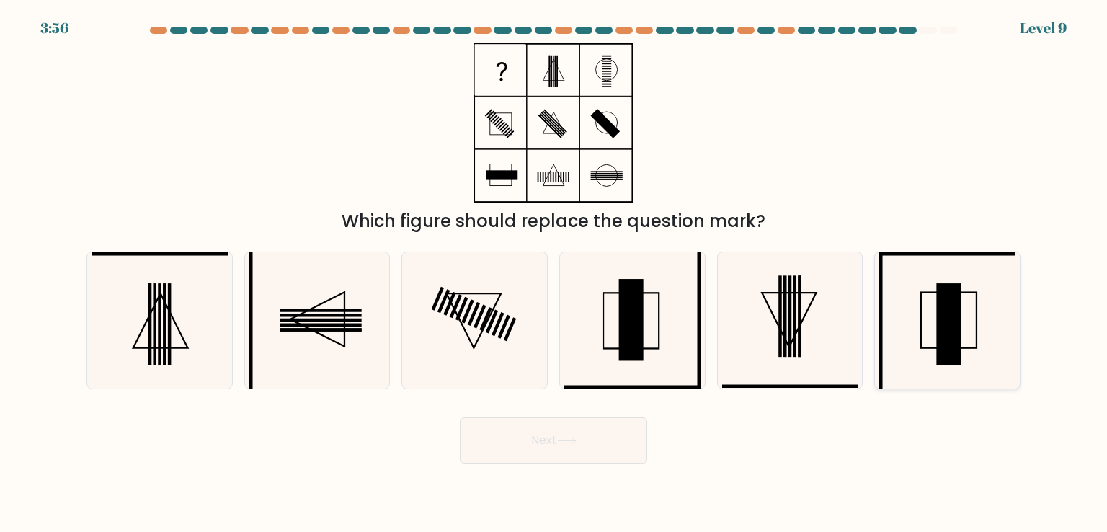
click at [906, 332] on icon at bounding box center [948, 320] width 136 height 136
click at [554, 273] on input "f." at bounding box center [554, 269] width 1 height 7
radio input "true"
click at [603, 433] on button "Next" at bounding box center [553, 440] width 187 height 46
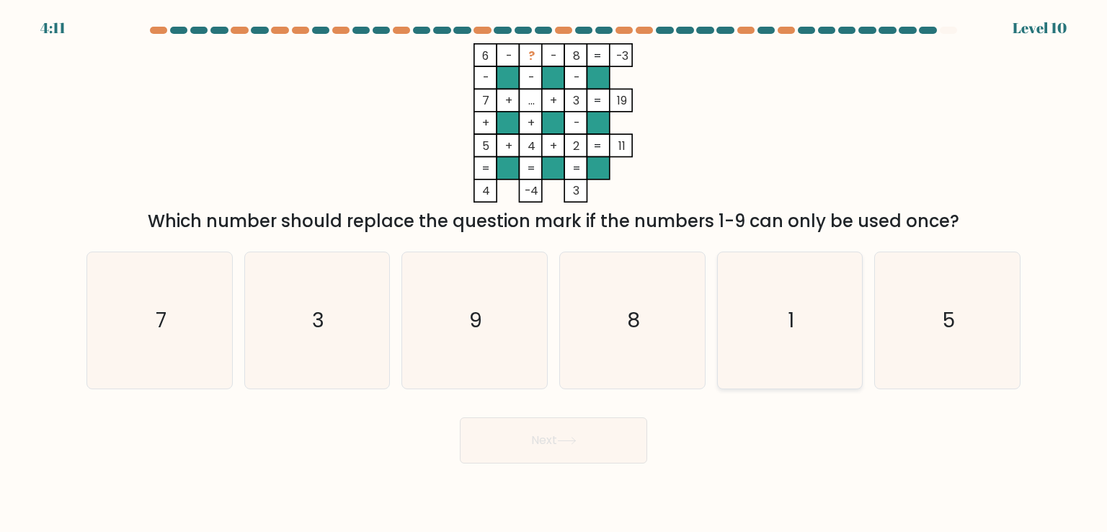
click at [805, 340] on icon "1" at bounding box center [790, 320] width 136 height 136
click at [554, 273] on input "e. 1" at bounding box center [554, 269] width 1 height 7
radio input "true"
click at [588, 440] on button "Next" at bounding box center [553, 440] width 187 height 46
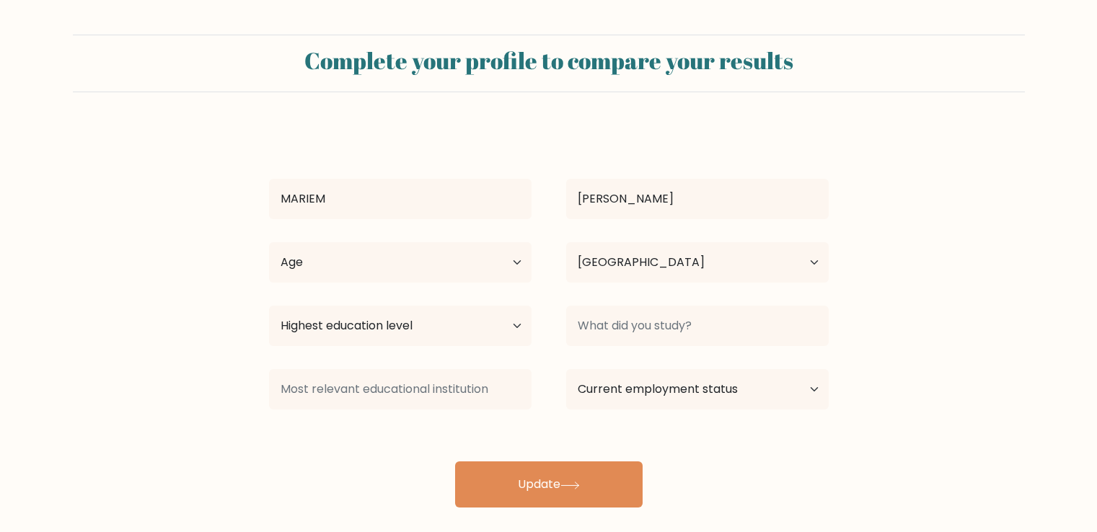
select select "EG"
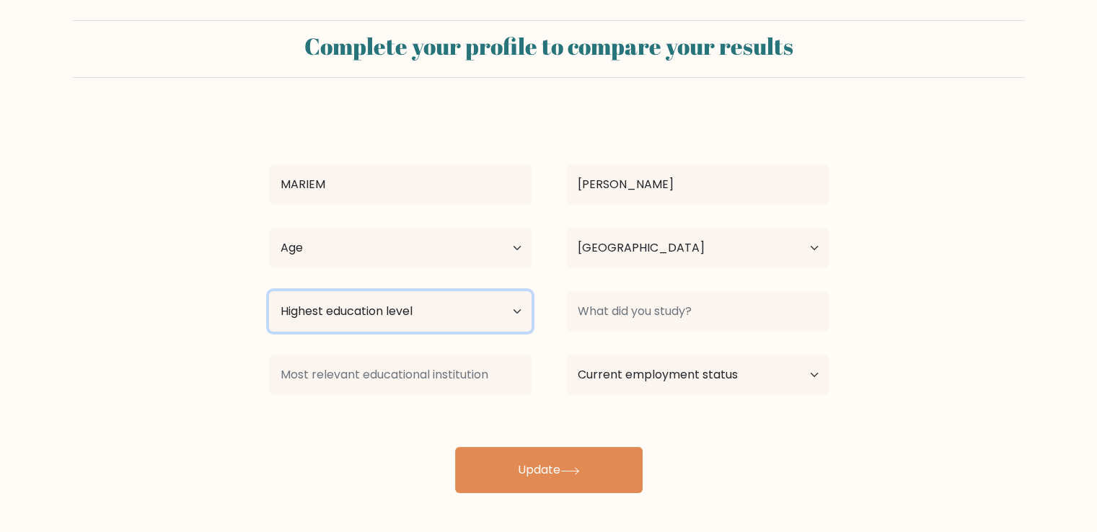
click at [364, 310] on select "Highest education level No schooling Primary Lower Secondary Upper Secondary Oc…" at bounding box center [400, 311] width 262 height 40
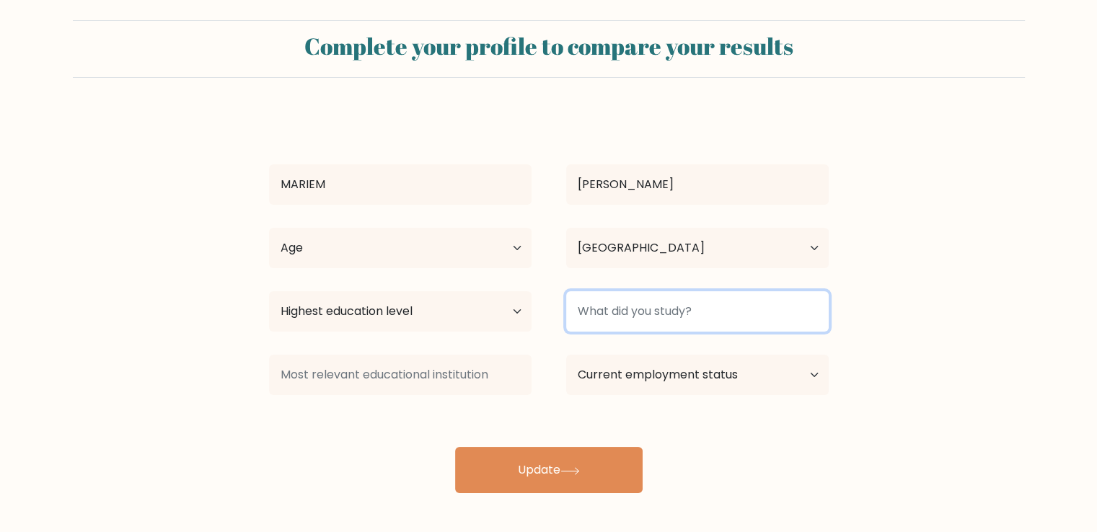
click at [605, 314] on input at bounding box center [697, 311] width 262 height 40
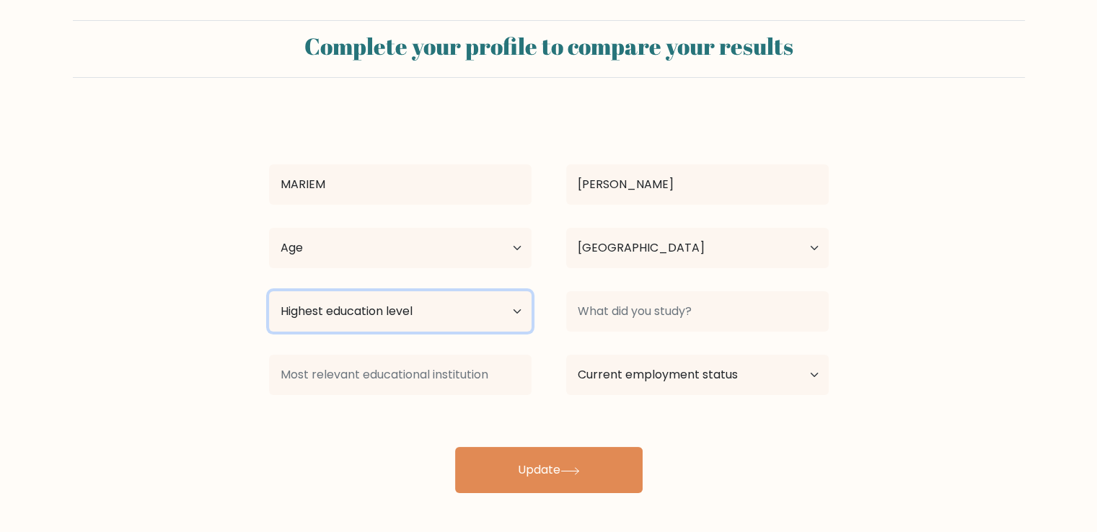
click at [466, 312] on select "Highest education level No schooling Primary Lower Secondary Upper Secondary Oc…" at bounding box center [400, 311] width 262 height 40
click at [463, 320] on select "Highest education level No schooling Primary Lower Secondary Upper Secondary Oc…" at bounding box center [400, 311] width 262 height 40
select select "bachelors_degree"
click at [269, 291] on select "Highest education level No schooling Primary Lower Secondary Upper Secondary Oc…" at bounding box center [400, 311] width 262 height 40
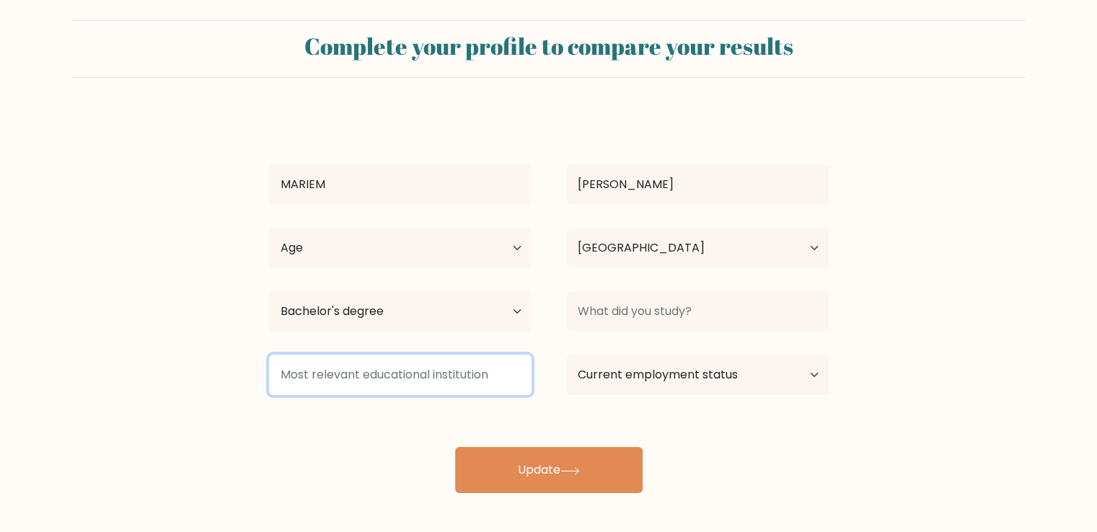
click at [469, 371] on input at bounding box center [400, 375] width 262 height 40
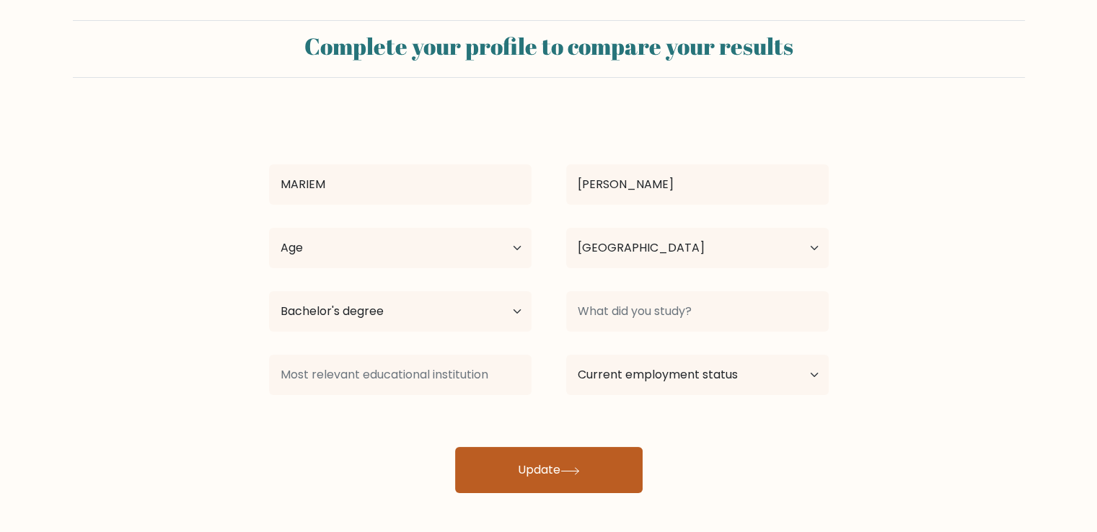
click at [545, 459] on button "Update" at bounding box center [548, 470] width 187 height 46
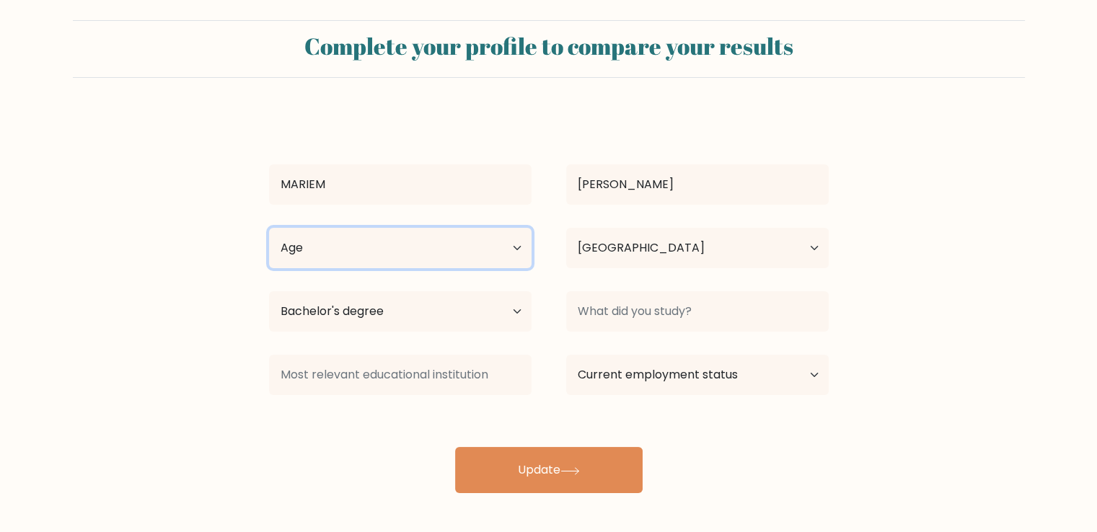
click at [515, 247] on select "Age Under [DEMOGRAPHIC_DATA] [DEMOGRAPHIC_DATA] [DEMOGRAPHIC_DATA] [DEMOGRAPHIC…" at bounding box center [400, 248] width 262 height 40
select select "18_24"
click at [269, 228] on select "Age Under [DEMOGRAPHIC_DATA] [DEMOGRAPHIC_DATA] [DEMOGRAPHIC_DATA] [DEMOGRAPHIC…" at bounding box center [400, 248] width 262 height 40
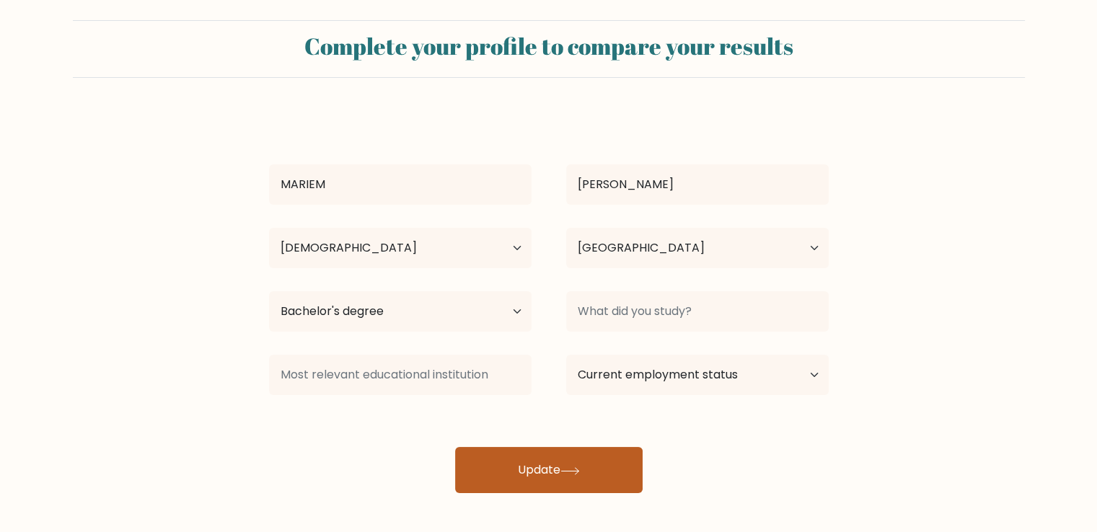
click at [567, 453] on button "Update" at bounding box center [548, 470] width 187 height 46
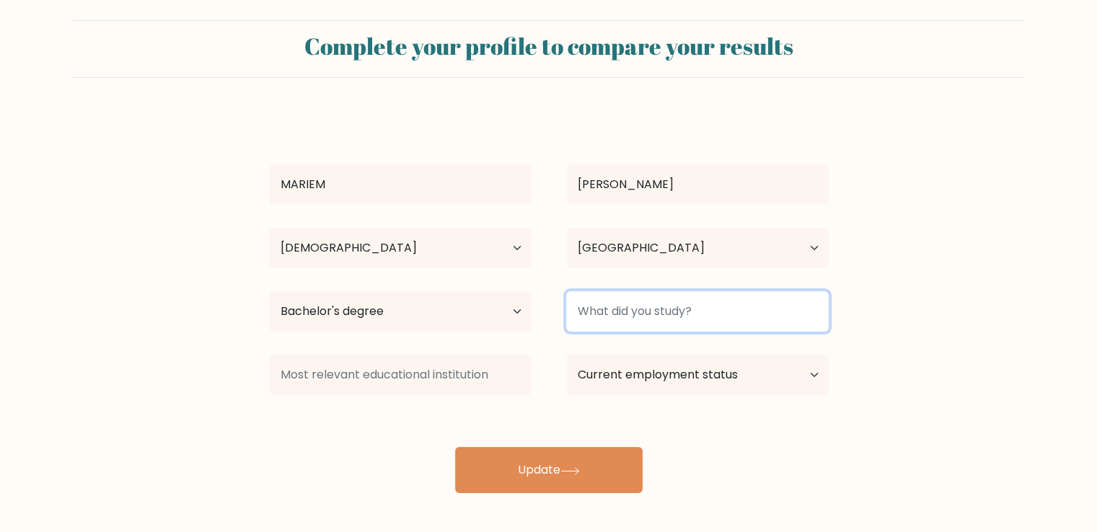
click at [623, 309] on input at bounding box center [697, 311] width 262 height 40
type input "ؤ"
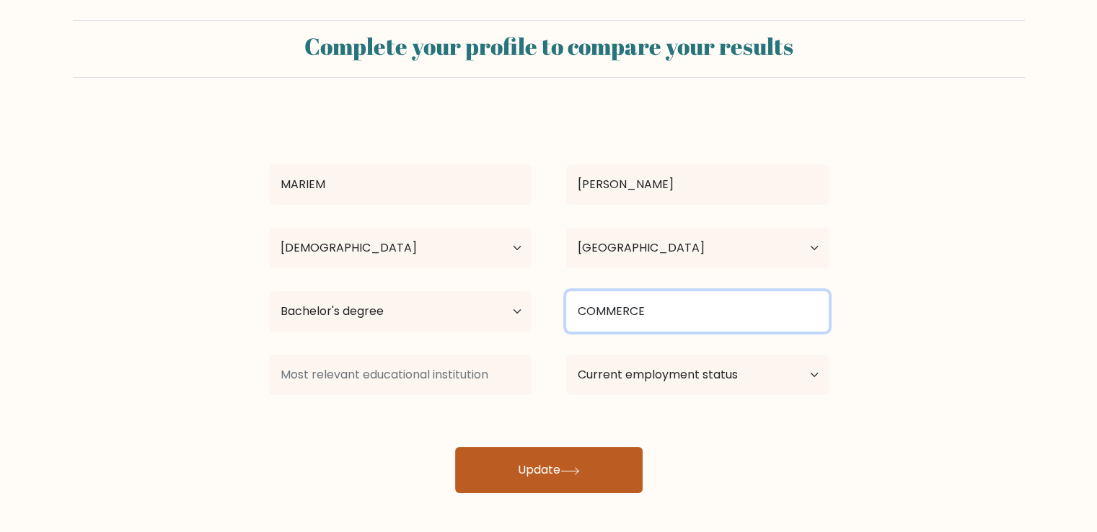
type input "COMMERCE"
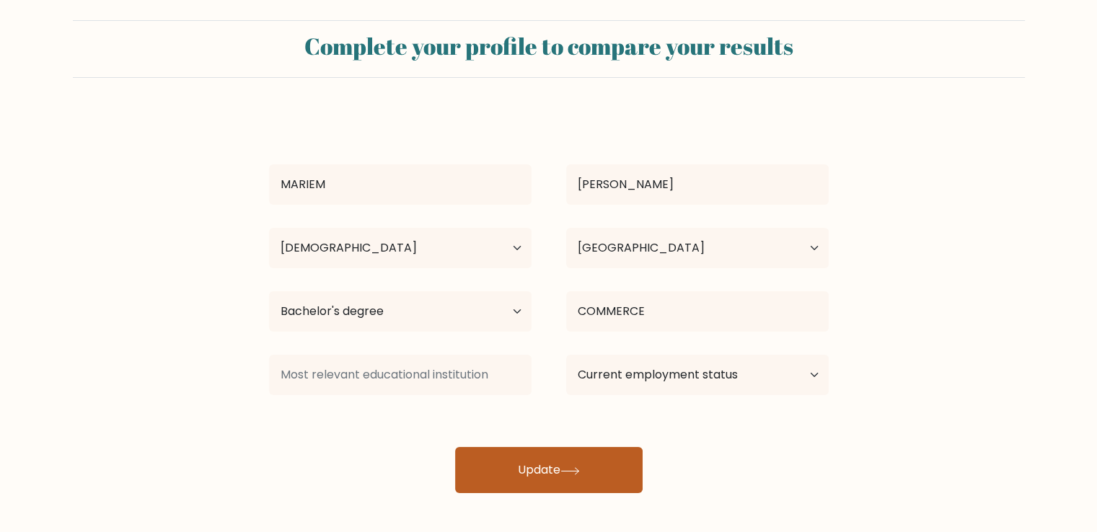
click at [562, 453] on button "Update" at bounding box center [548, 470] width 187 height 46
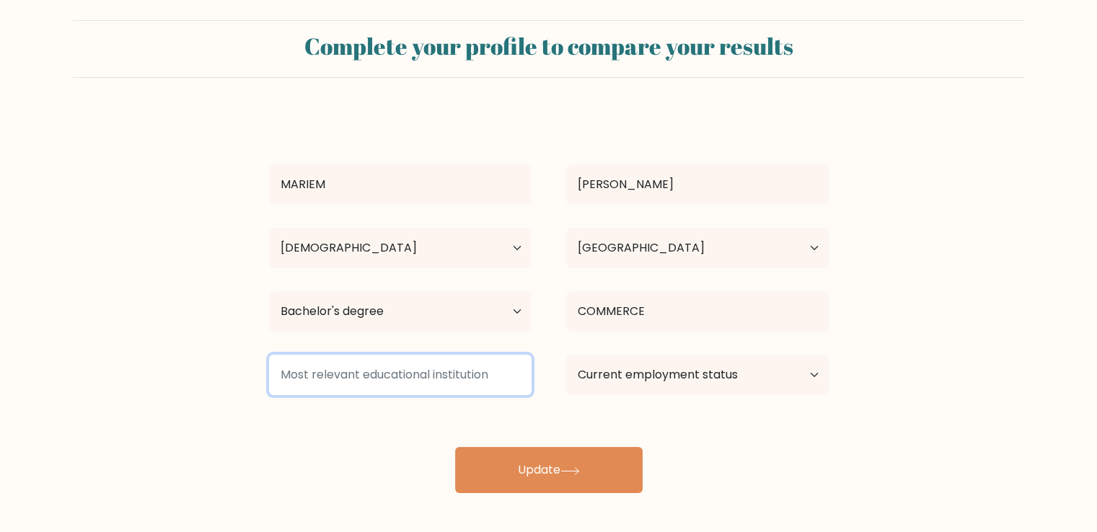
paste input "Faculty of Commerce, [GEOGRAPHIC_DATA]"
type input "Faculty of Commerce, [GEOGRAPHIC_DATA]"
click at [455, 447] on button "Update" at bounding box center [548, 470] width 187 height 46
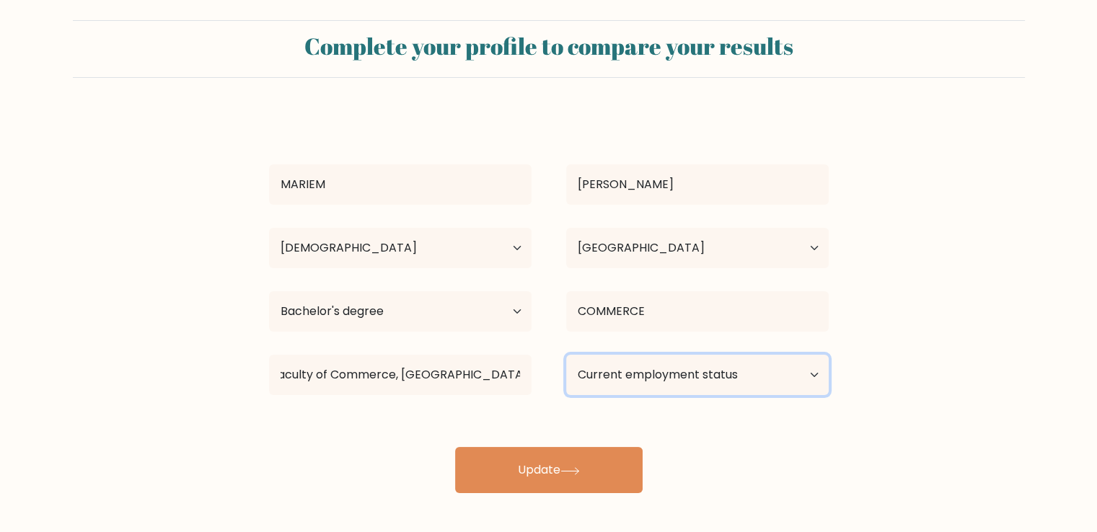
scroll to position [0, 0]
click at [673, 371] on select "Current employment status Employed Student Retired Other / prefer not to answer" at bounding box center [697, 375] width 262 height 40
select select "employed"
click at [566, 355] on select "Current employment status Employed Student Retired Other / prefer not to answer" at bounding box center [697, 375] width 262 height 40
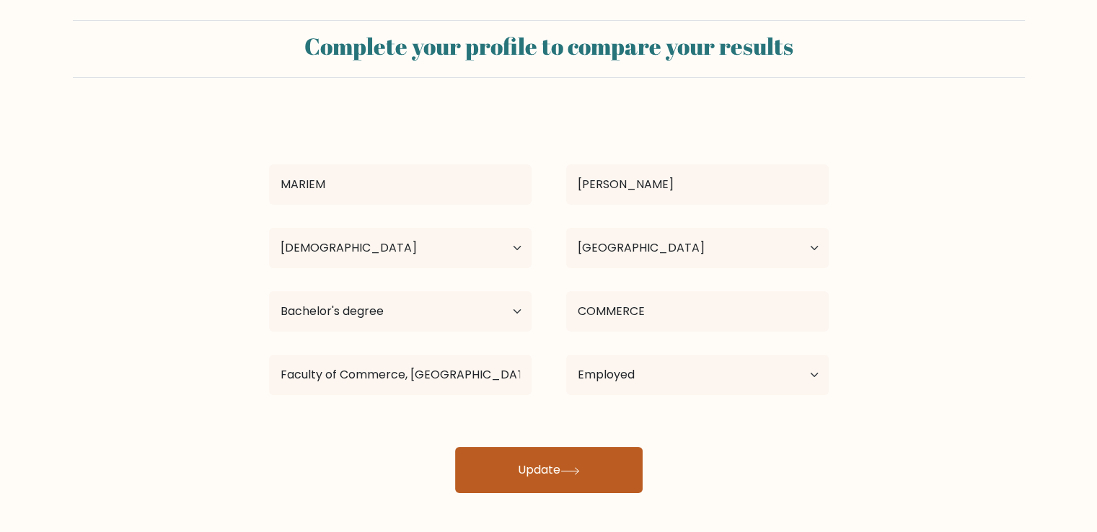
click at [569, 472] on icon at bounding box center [569, 471] width 19 height 8
